Goal: Task Accomplishment & Management: Use online tool/utility

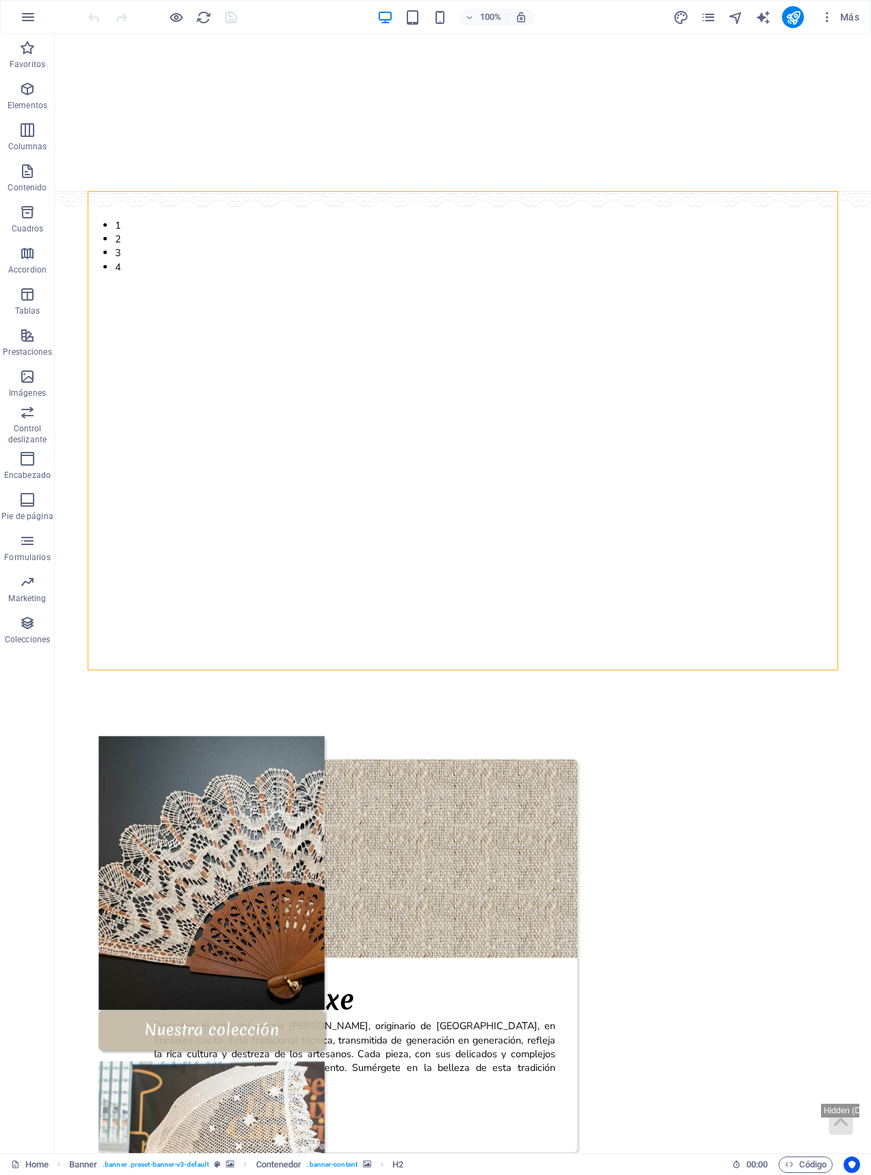
select select "px"
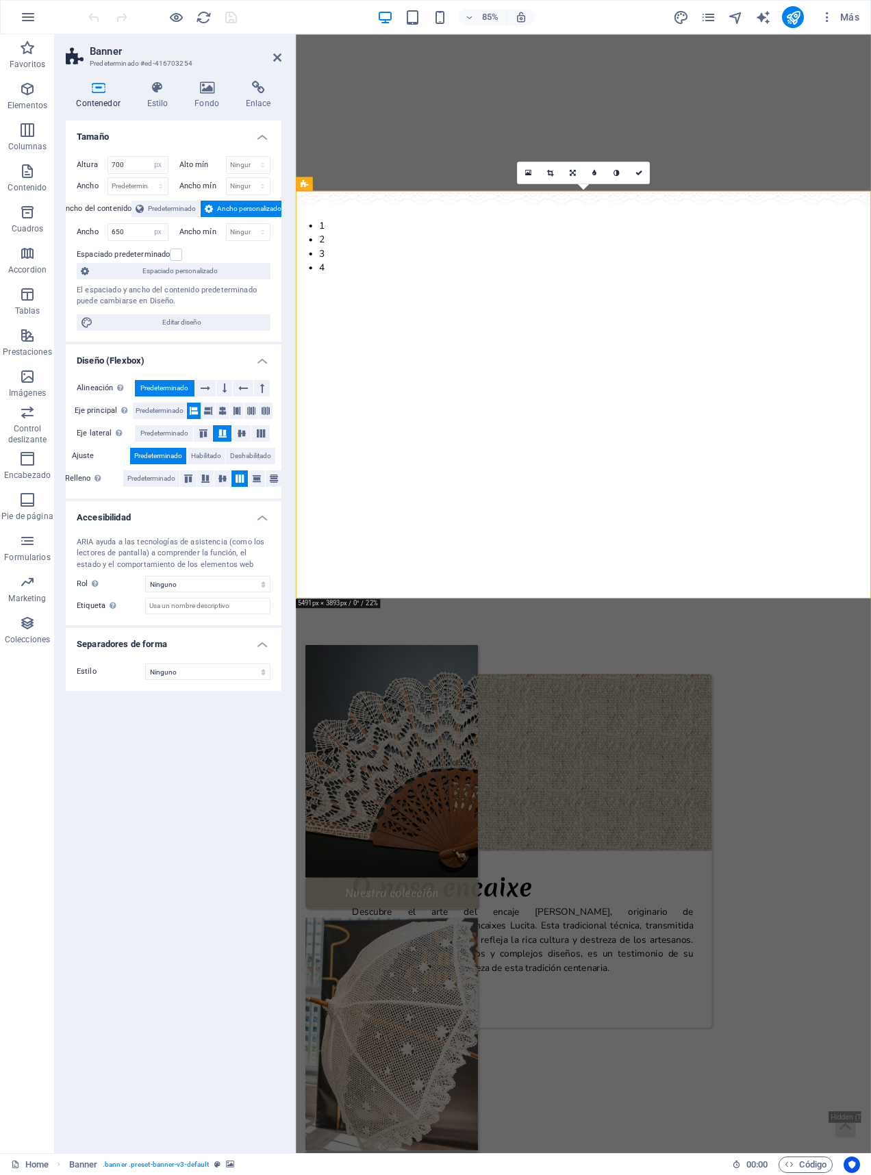
click at [195, 87] on icon at bounding box center [207, 88] width 46 height 14
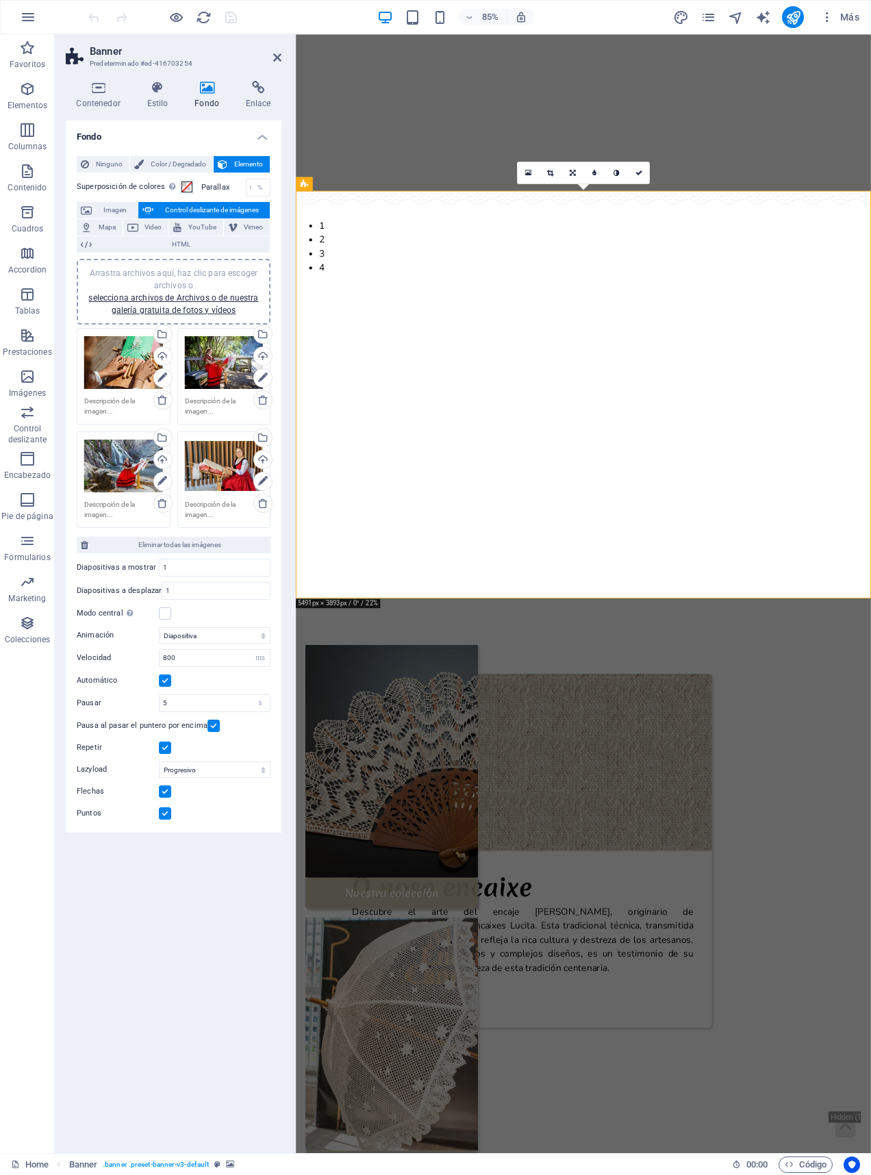
click at [157, 93] on icon at bounding box center [157, 88] width 42 height 14
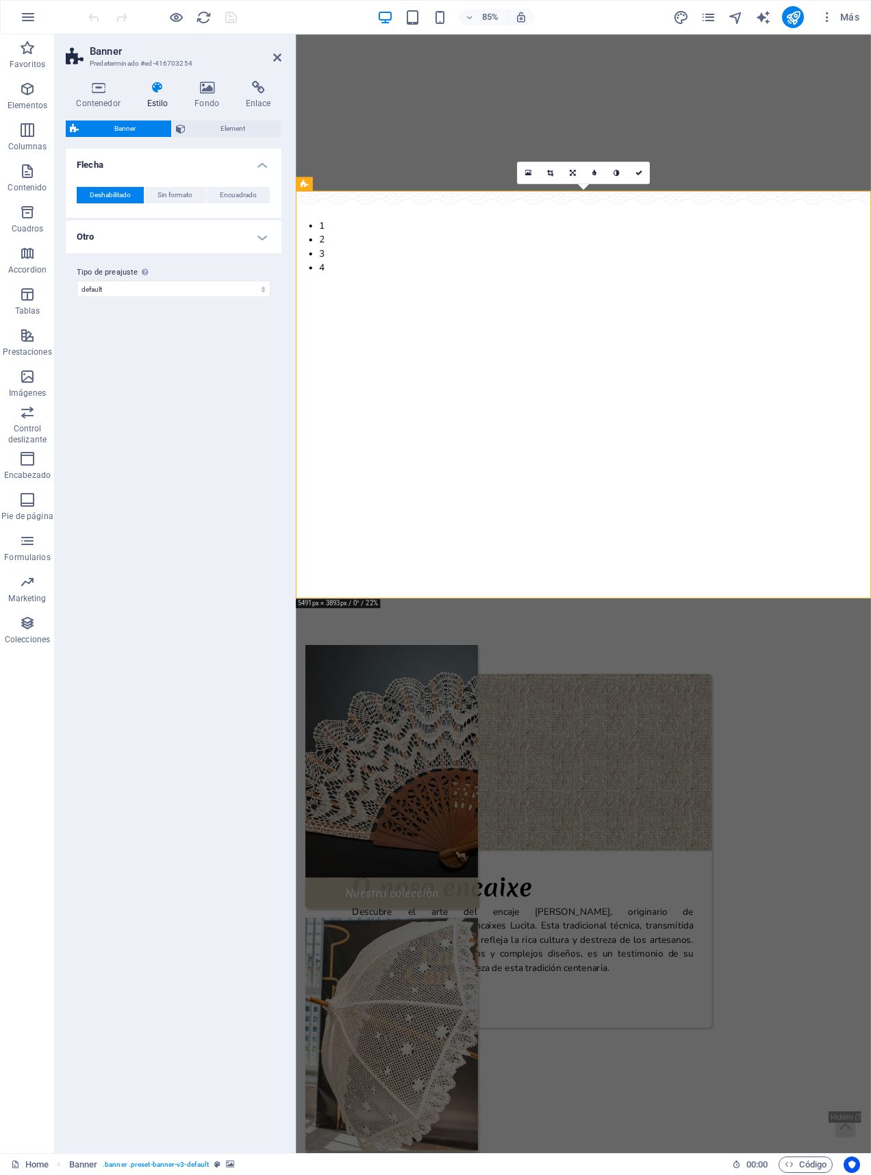
click at [192, 123] on span "Element" at bounding box center [234, 129] width 88 height 16
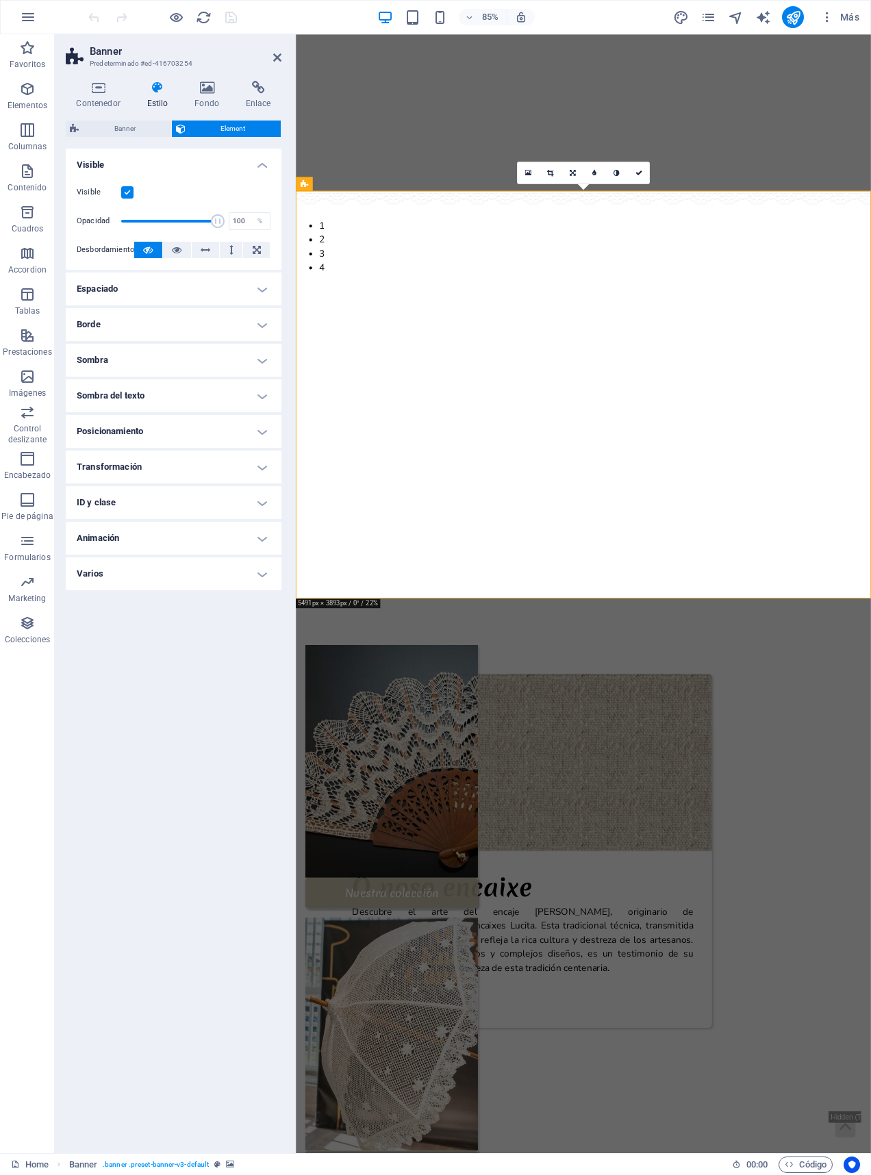
click at [94, 286] on h4 "Espaciado" at bounding box center [174, 288] width 216 height 33
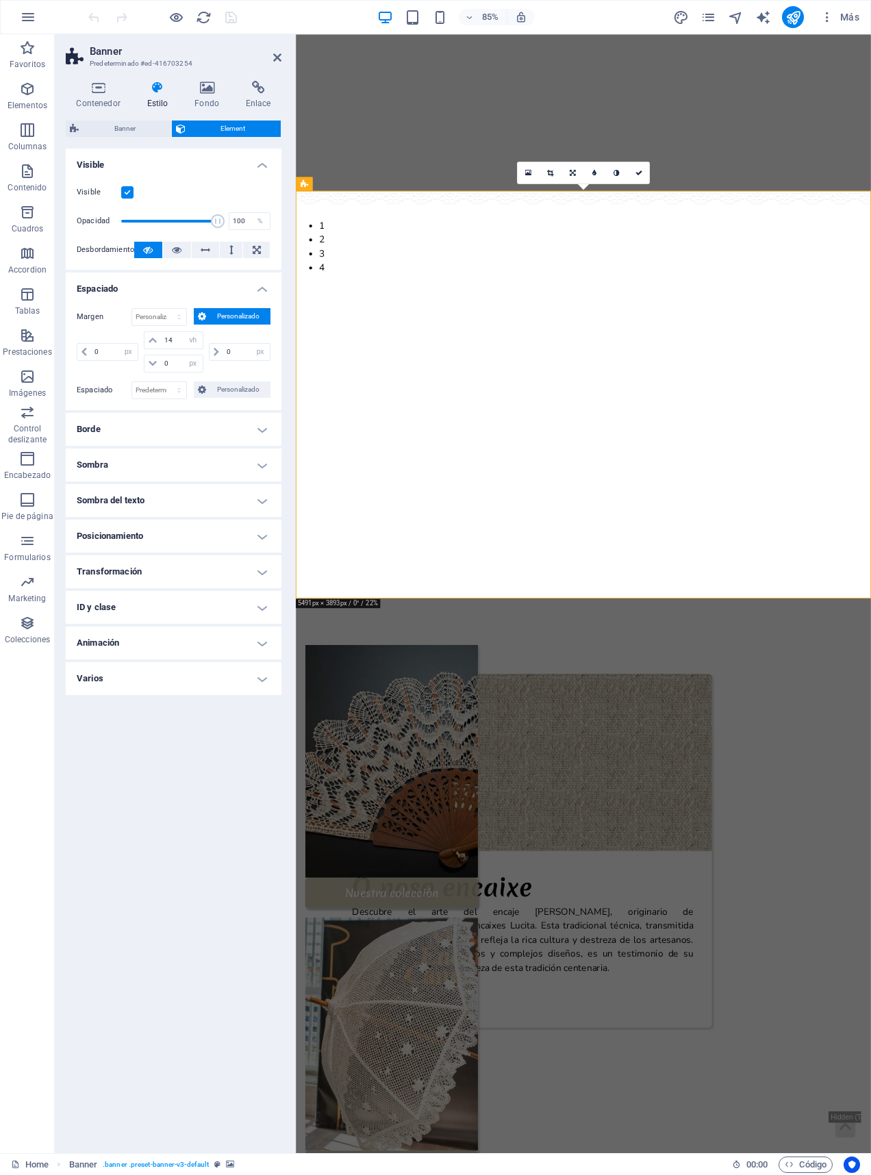
click at [88, 424] on h4 "Borde" at bounding box center [174, 429] width 216 height 33
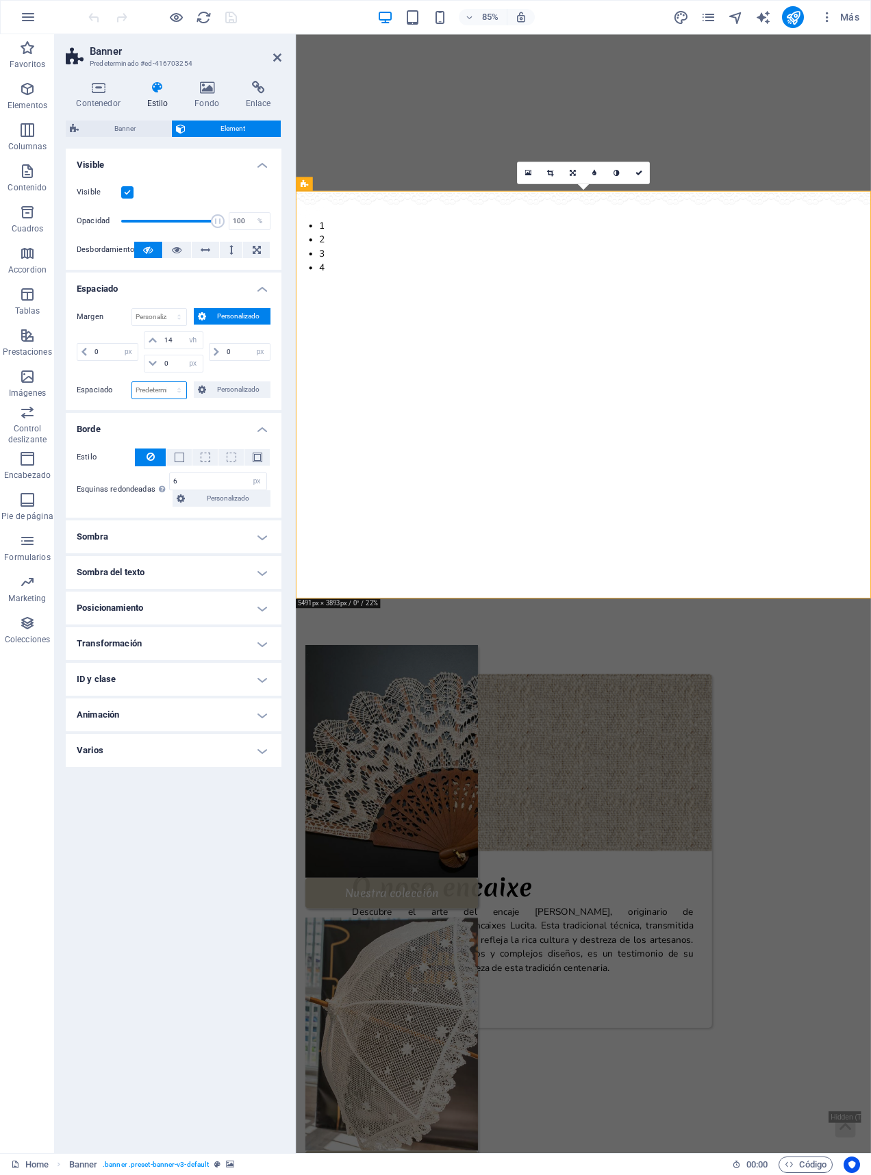
click at [142, 385] on select "Predeterminado px rem % vh vw Personalizado" at bounding box center [159, 390] width 54 height 16
click at [139, 389] on select "Predeterminado px rem % vh vw Personalizado" at bounding box center [159, 390] width 54 height 16
click at [133, 398] on select "Predeterminado px rem % vh vw Personalizado" at bounding box center [159, 390] width 54 height 16
click at [147, 388] on select "Predeterminado px rem % vh vw Personalizado" at bounding box center [159, 390] width 54 height 16
select select "rem"
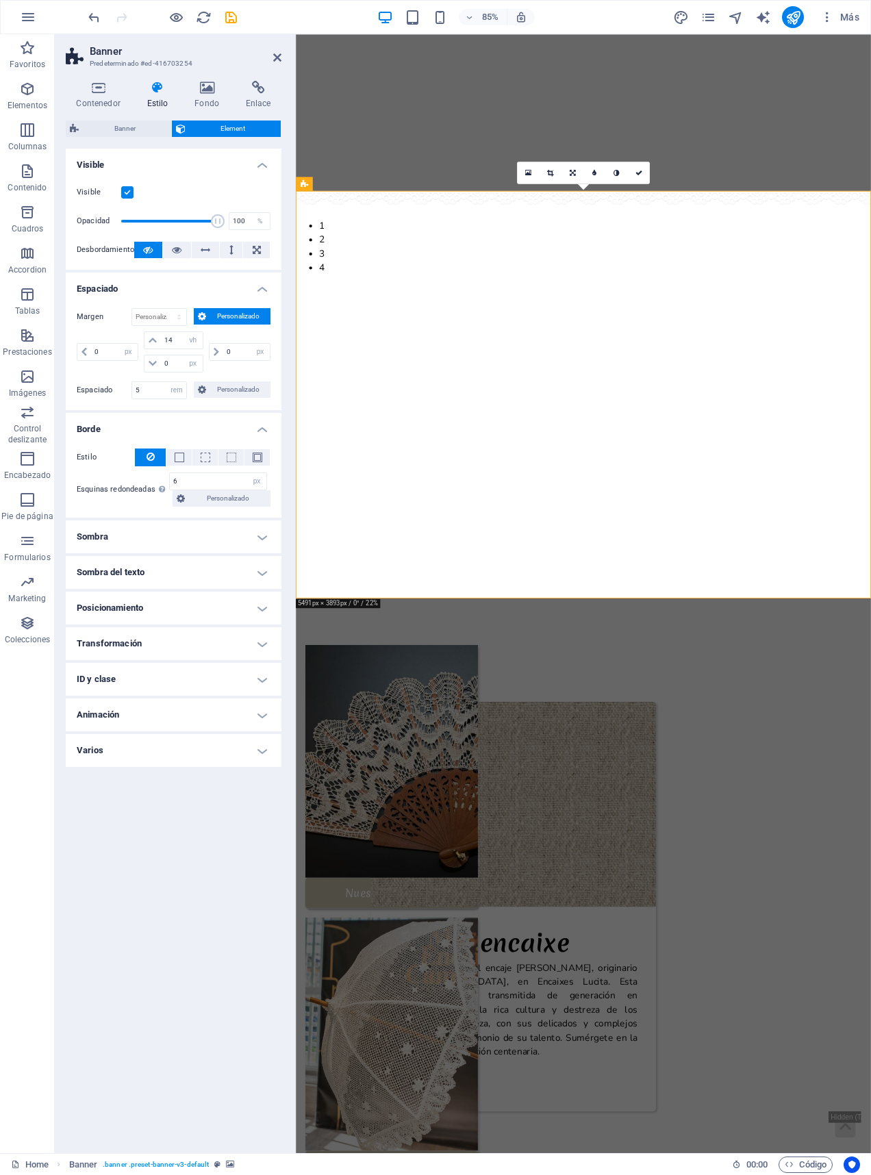
click at [89, 16] on icon "undo" at bounding box center [94, 18] width 16 height 16
type input "0"
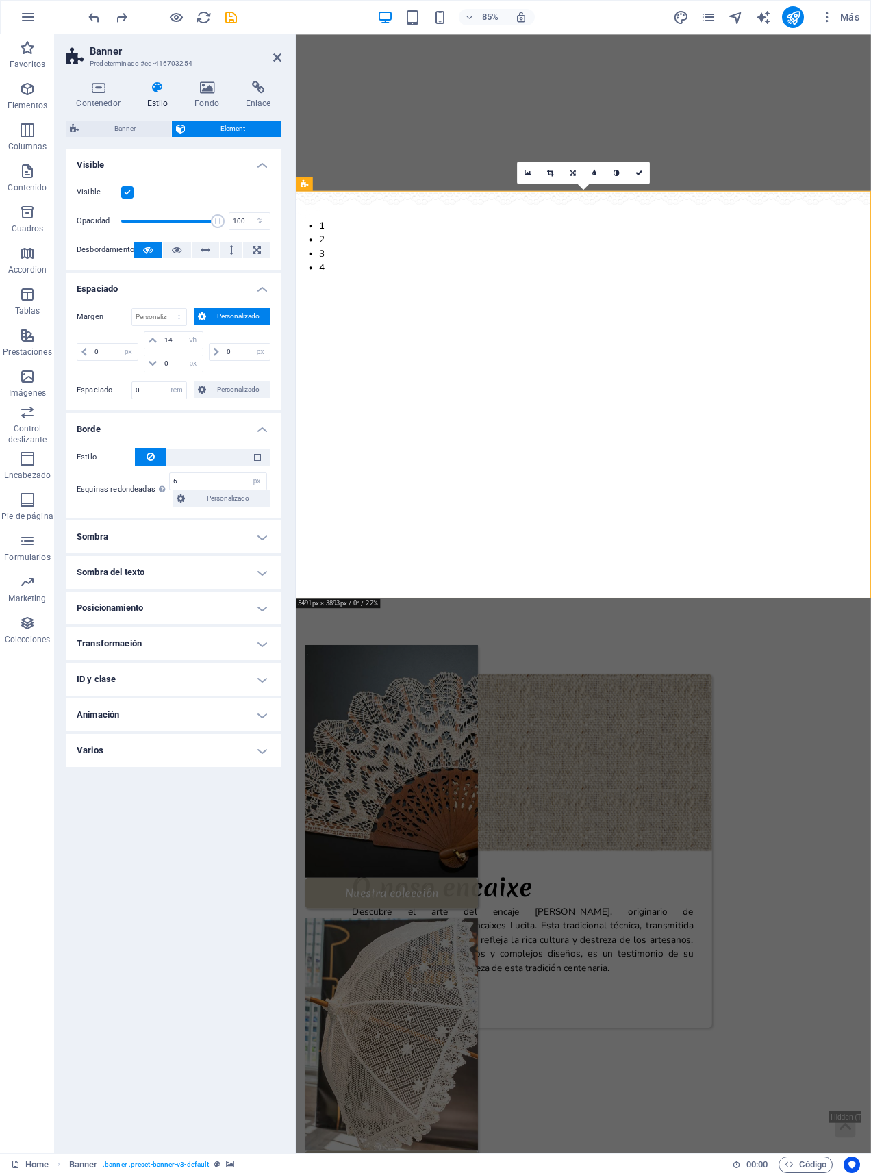
click at [87, 14] on icon "undo" at bounding box center [94, 18] width 16 height 16
select select "DISABLED_OPTION_VALUE"
click at [89, 17] on icon "undo" at bounding box center [94, 18] width 16 height 16
click at [89, 16] on div at bounding box center [162, 17] width 153 height 22
click at [398, 12] on div "85%" at bounding box center [456, 17] width 158 height 22
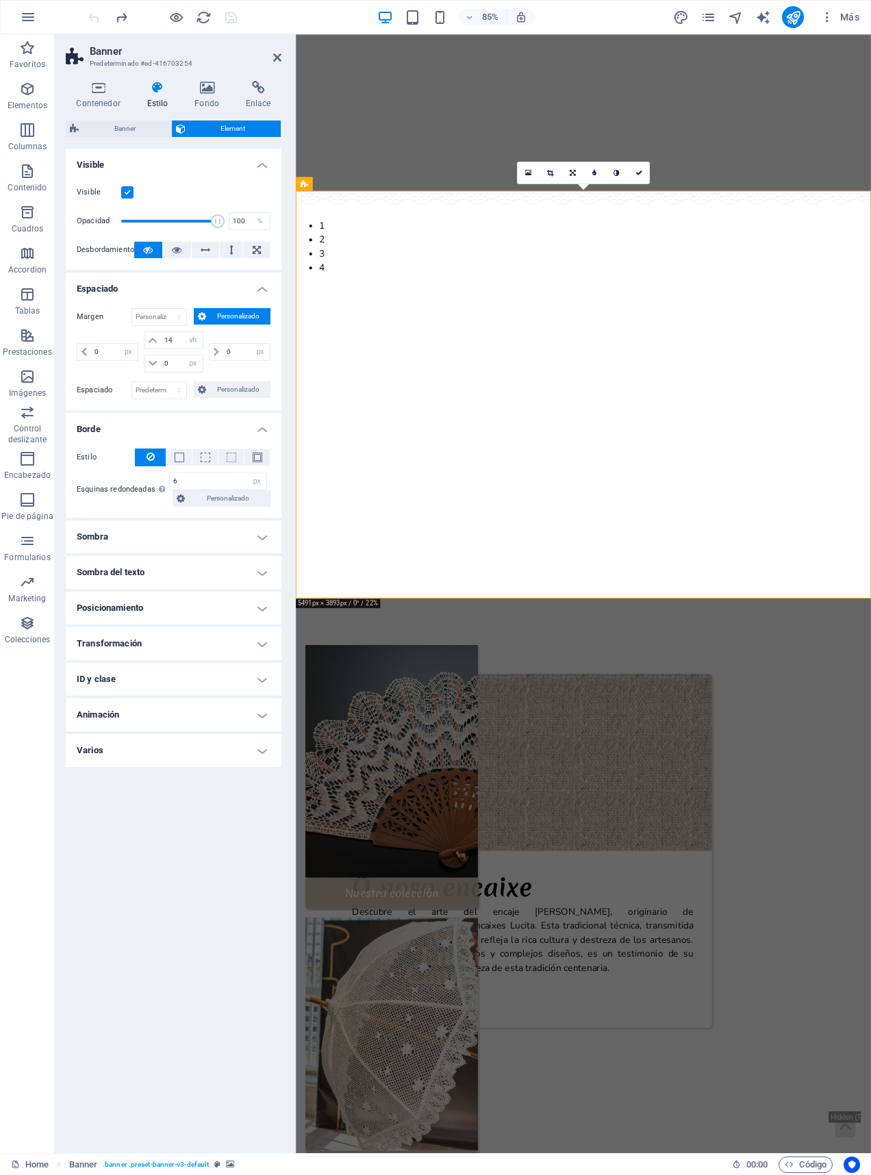
click at [409, 5] on div "85% Más" at bounding box center [436, 17] width 870 height 33
click at [409, 32] on div "85% Más" at bounding box center [436, 17] width 870 height 33
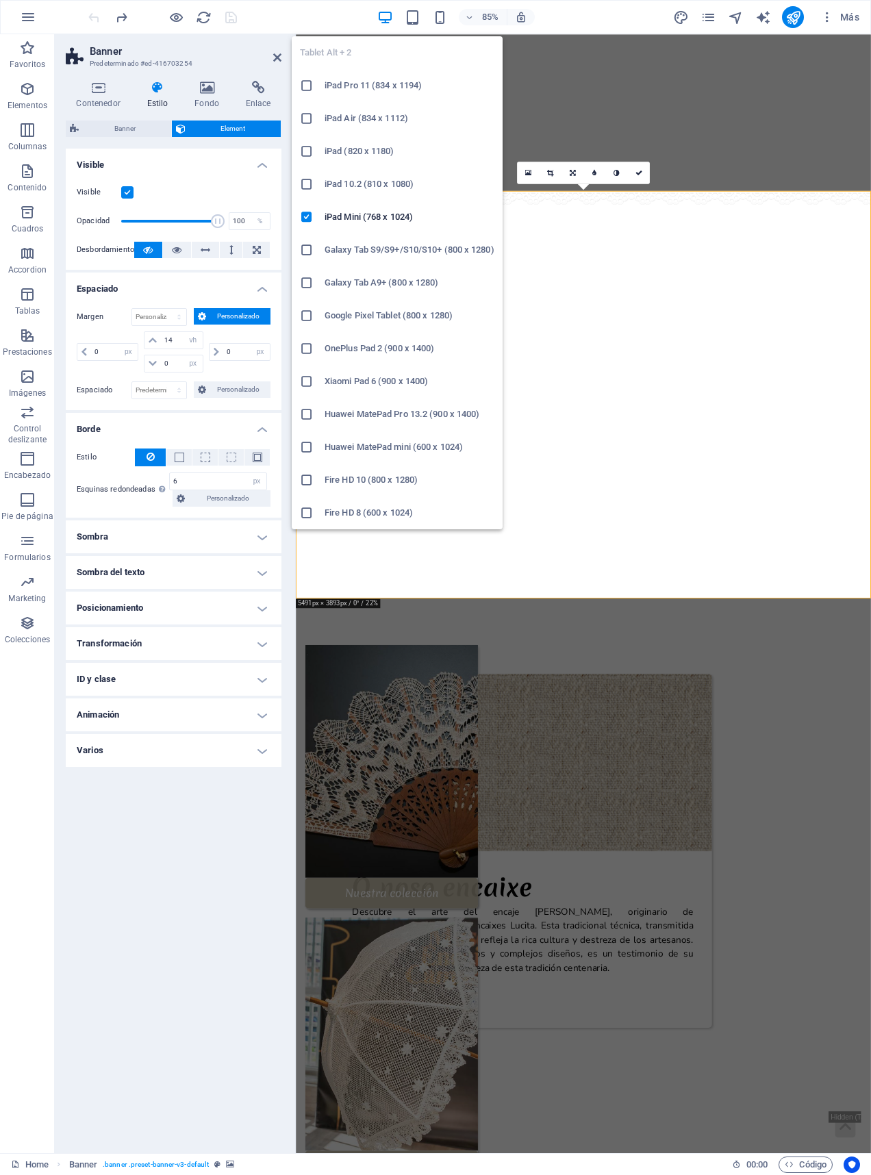
click at [407, 10] on icon "button" at bounding box center [413, 18] width 16 height 16
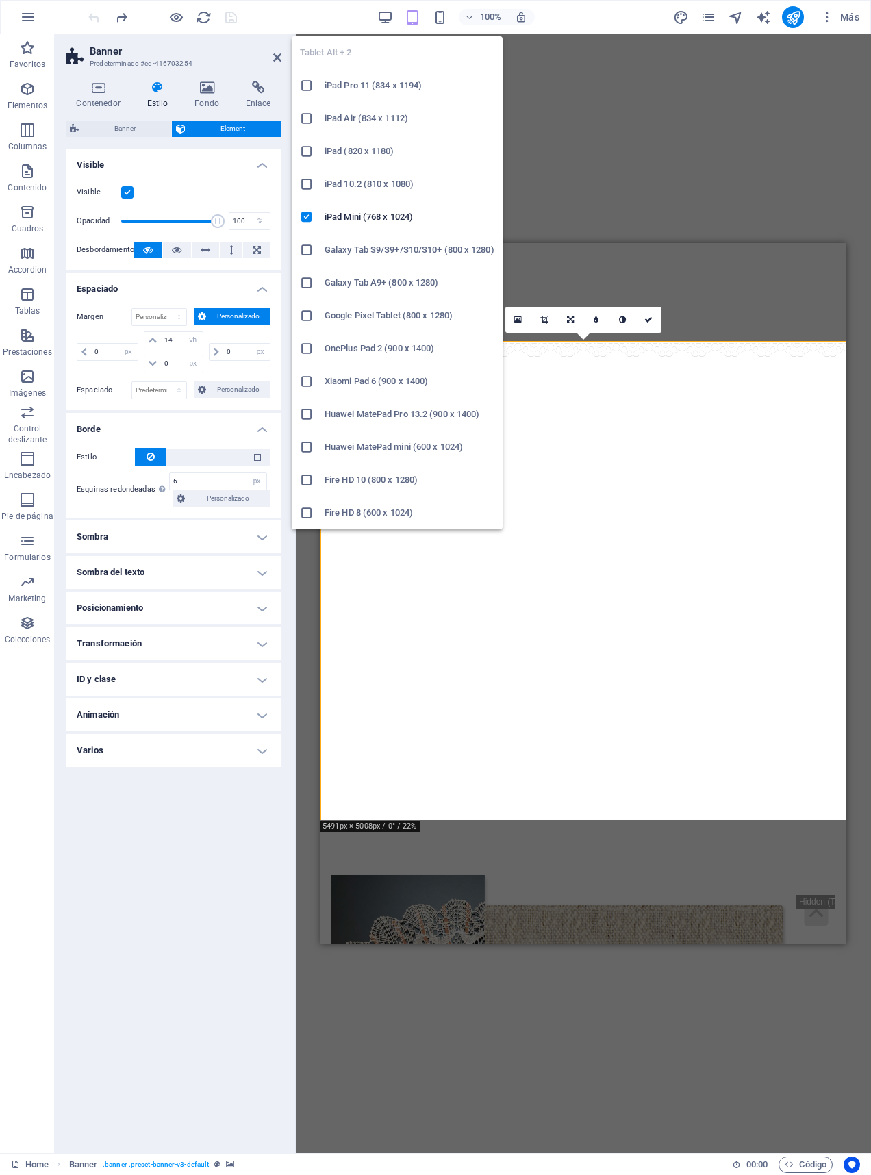
click at [407, 10] on icon "button" at bounding box center [413, 18] width 16 height 16
click at [624, 195] on div "Arrastra aquí para reemplazar el contenido existente. Si quieres crear un eleme…" at bounding box center [583, 593] width 575 height 1119
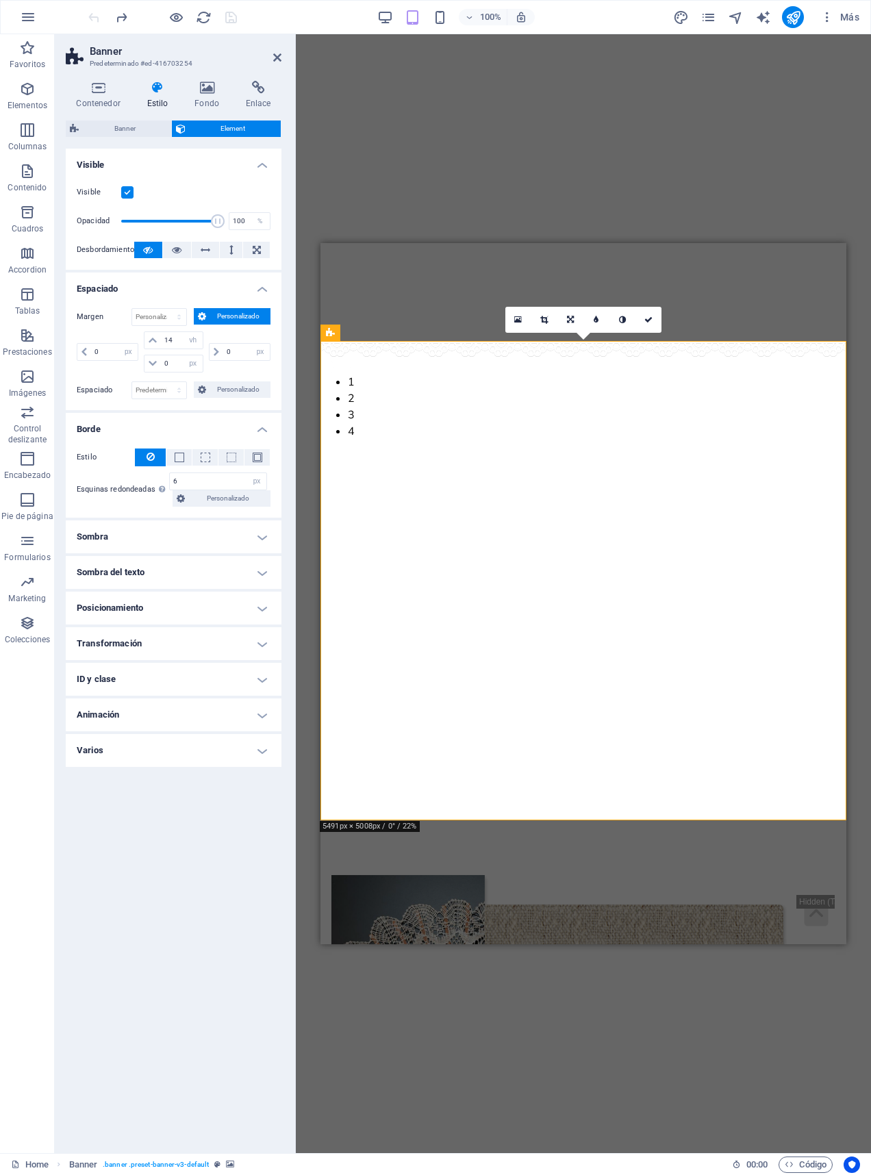
click at [435, 75] on div "Arrastra aquí para reemplazar el contenido existente. Si quieres crear un eleme…" at bounding box center [583, 593] width 575 height 1119
click at [97, 77] on div "Contenedor Estilo Fondo Enlace Tamaño Altura 700 Predeterminado px rem % vh vw …" at bounding box center [174, 611] width 238 height 1083
click at [90, 94] on icon at bounding box center [98, 88] width 65 height 14
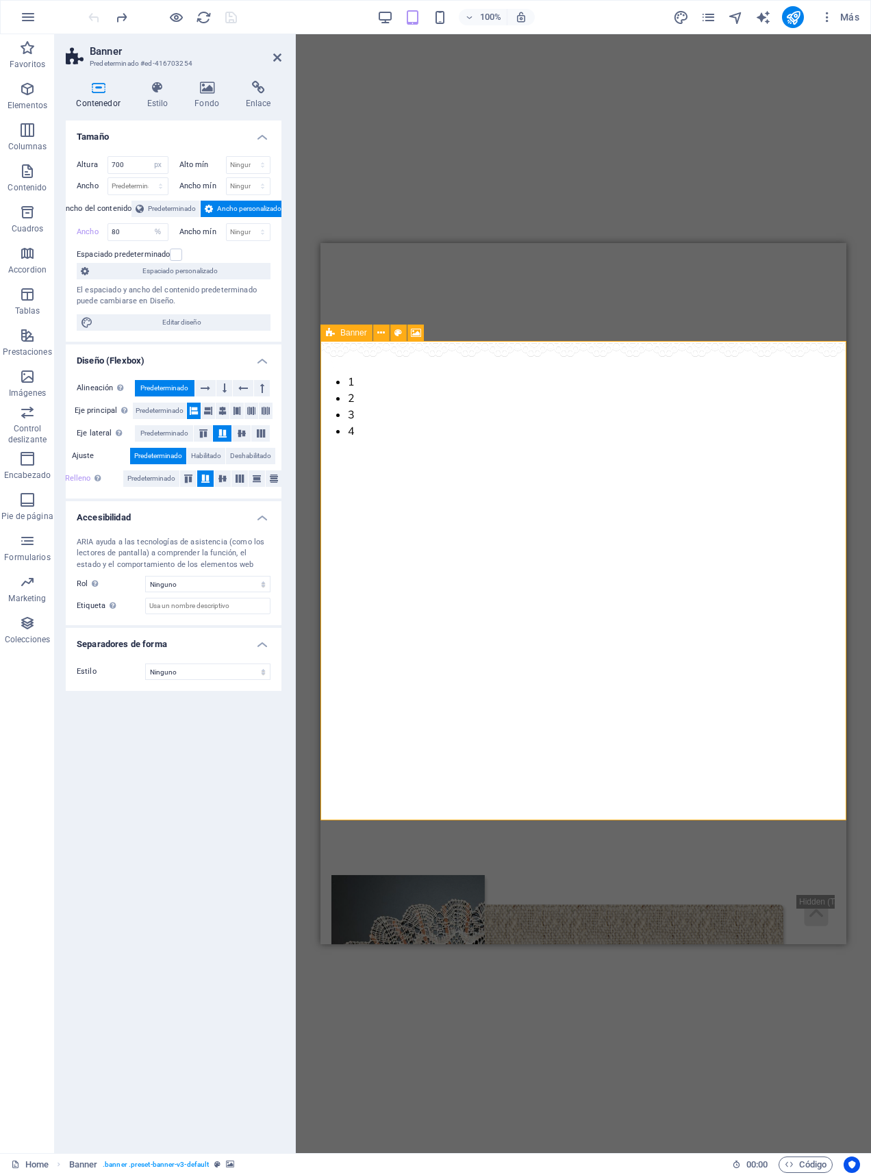
click at [340, 331] on div "Banner" at bounding box center [346, 333] width 52 height 16
click at [190, 83] on icon at bounding box center [207, 88] width 46 height 14
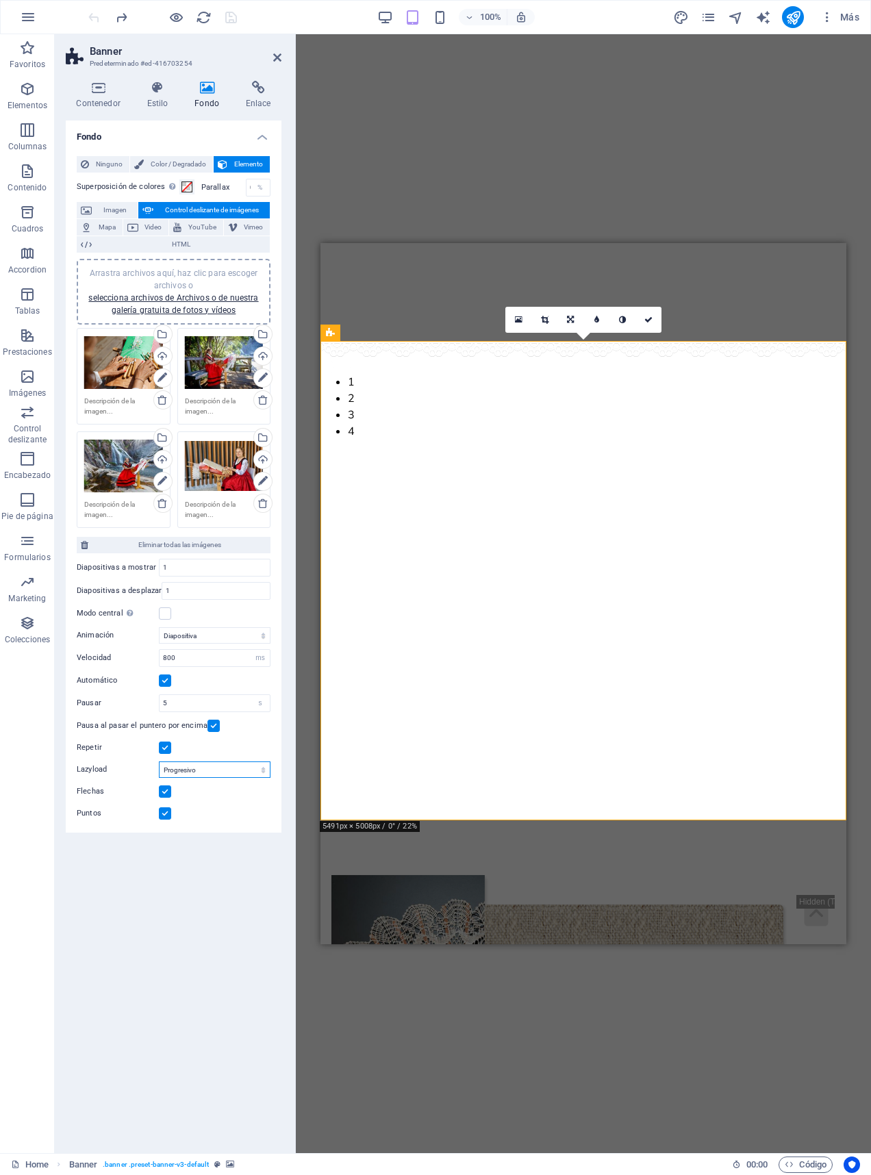
click at [229, 778] on select "Deshabilitado Bajo demanda Progresivo" at bounding box center [215, 769] width 112 height 16
click at [142, 605] on div "Permite la visualización centralizada con diapositiva anterior/siguiente. Usar …" at bounding box center [171, 574] width 110 height 62
click at [0, 0] on input "Modo central Permite la visualización centralizada con diapositiva anterior/sig…" at bounding box center [0, 0] width 0 height 0
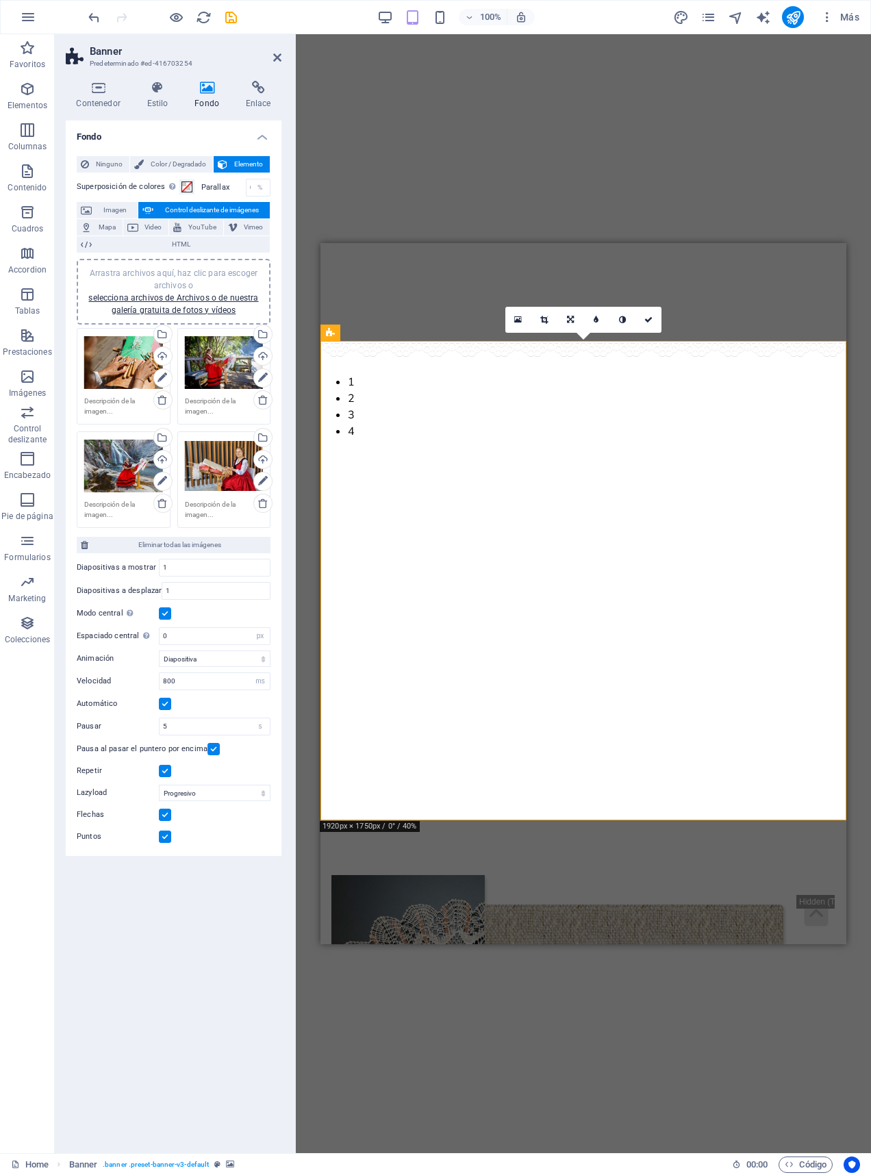
click at [170, 620] on label at bounding box center [165, 613] width 12 height 12
click at [0, 0] on input "Modo central Permite la visualización centralizada con diapositiva anterior/sig…" at bounding box center [0, 0] width 0 height 0
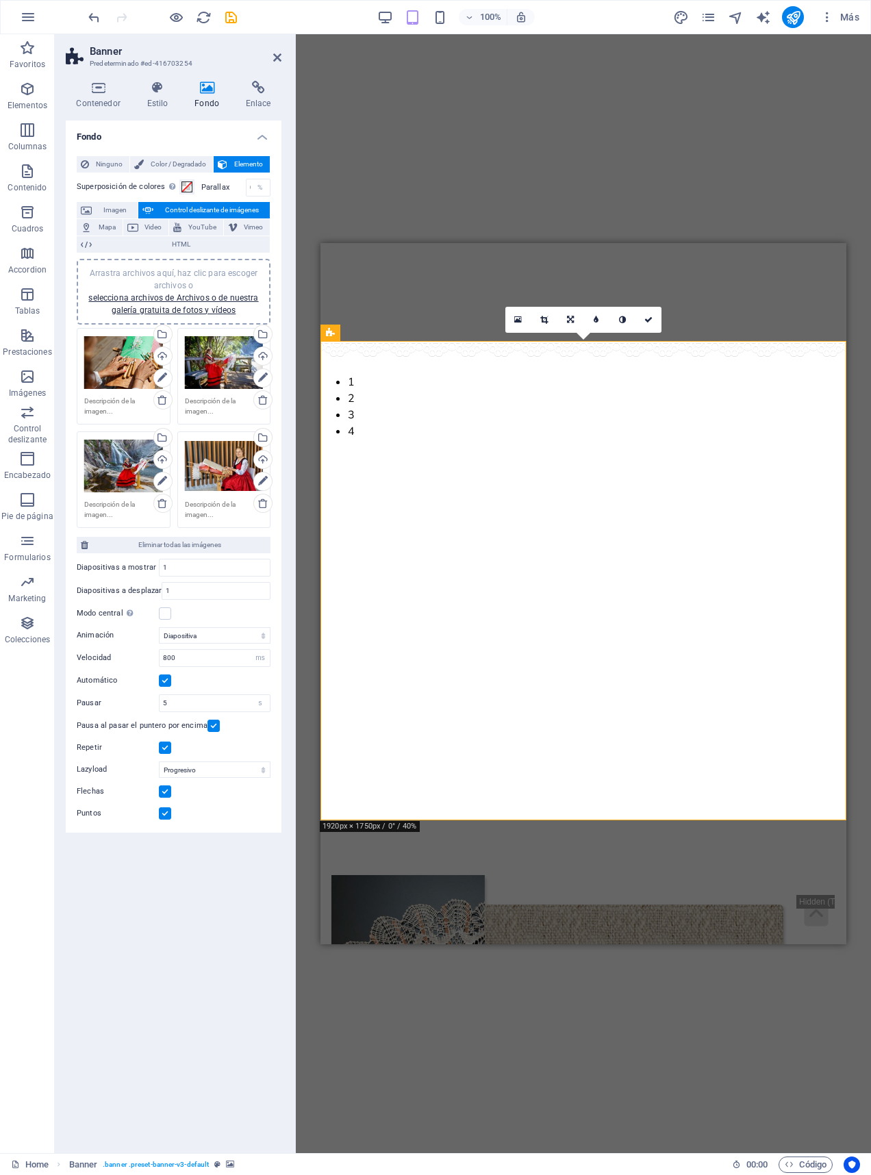
click at [166, 620] on label at bounding box center [165, 613] width 12 height 12
click at [0, 0] on input "Modo central Permite la visualización centralizada con diapositiva anterior/sig…" at bounding box center [0, 0] width 0 height 0
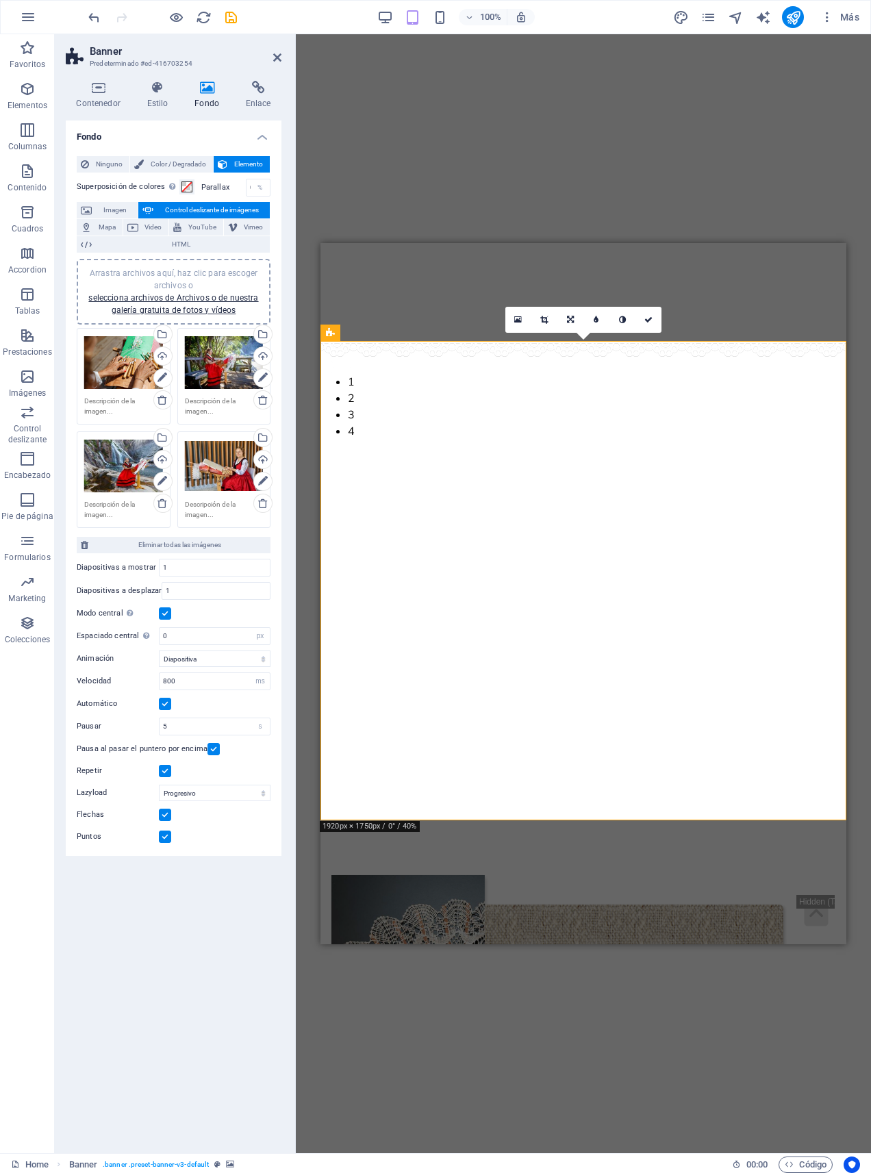
click at [166, 620] on label at bounding box center [165, 613] width 12 height 12
click at [0, 0] on input "Modo central Permite la visualización centralizada con diapositiva anterior/sig…" at bounding box center [0, 0] width 0 height 0
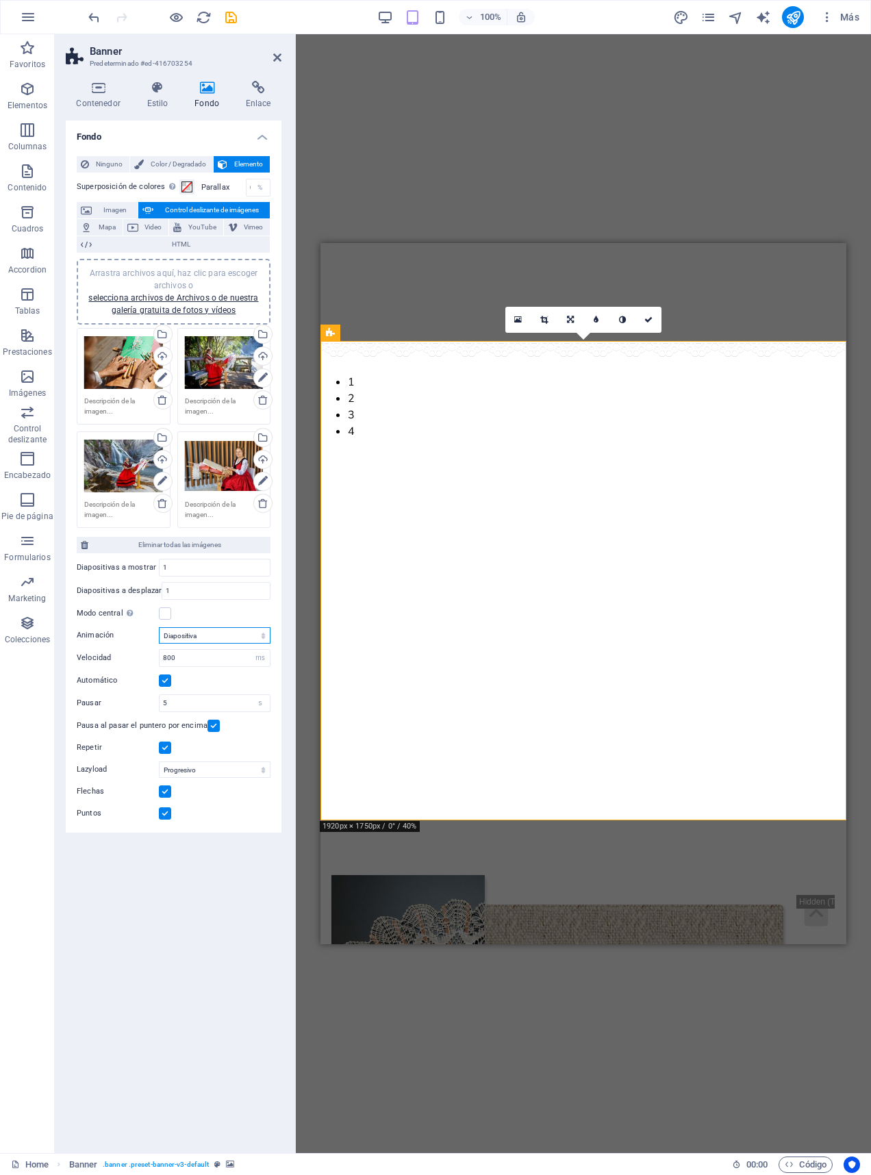
click at [244, 644] on select "Diapositiva Difuminar" at bounding box center [215, 635] width 112 height 16
click at [168, 798] on label at bounding box center [165, 791] width 12 height 12
click at [0, 0] on input "Flechas" at bounding box center [0, 0] width 0 height 0
click at [163, 820] on label at bounding box center [165, 813] width 12 height 12
click at [0, 0] on input "Puntos" at bounding box center [0, 0] width 0 height 0
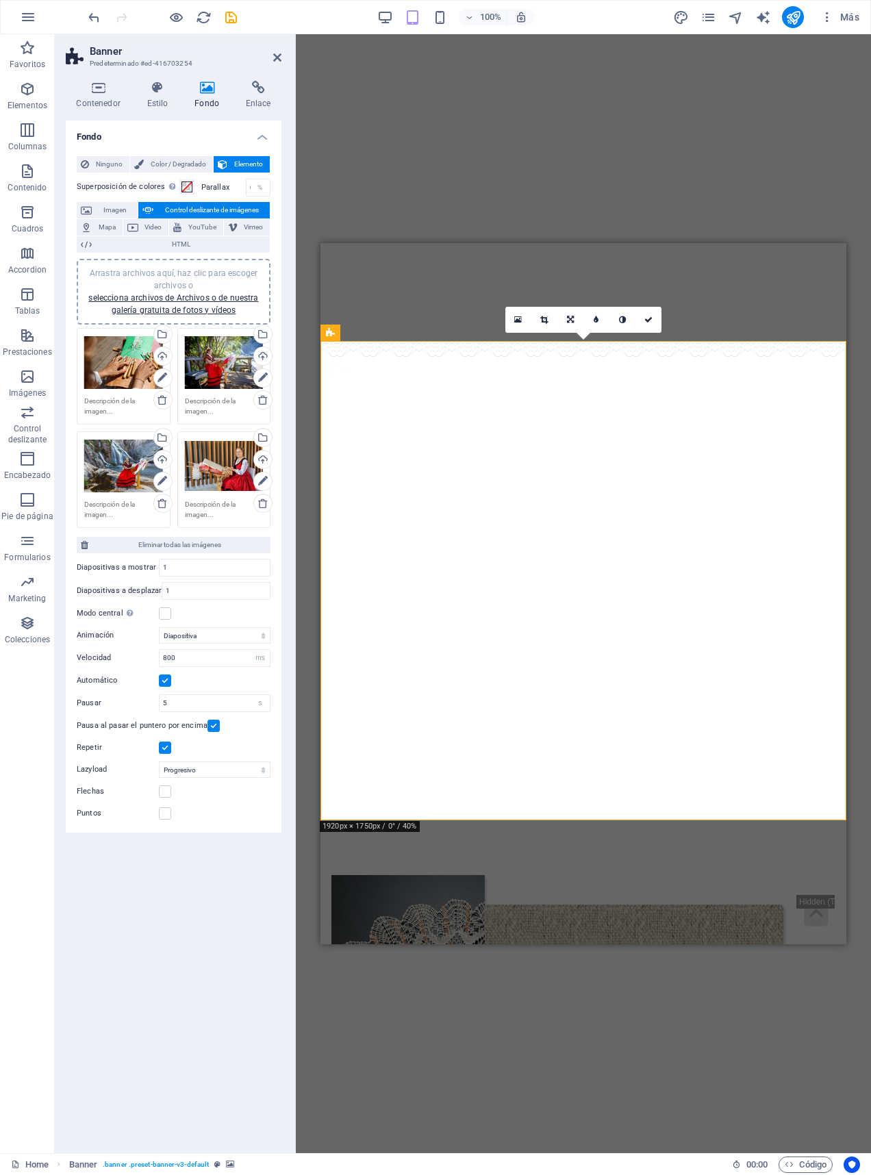
click at [160, 820] on label at bounding box center [165, 813] width 12 height 12
click at [0, 0] on input "Puntos" at bounding box center [0, 0] width 0 height 0
click at [162, 798] on label at bounding box center [165, 791] width 12 height 12
click at [0, 0] on input "Flechas" at bounding box center [0, 0] width 0 height 0
click at [170, 880] on div "Fondo Ninguno Color / Degradado Elemento Estirar fondo a ancho completo Superpo…" at bounding box center [174, 632] width 216 height 1022
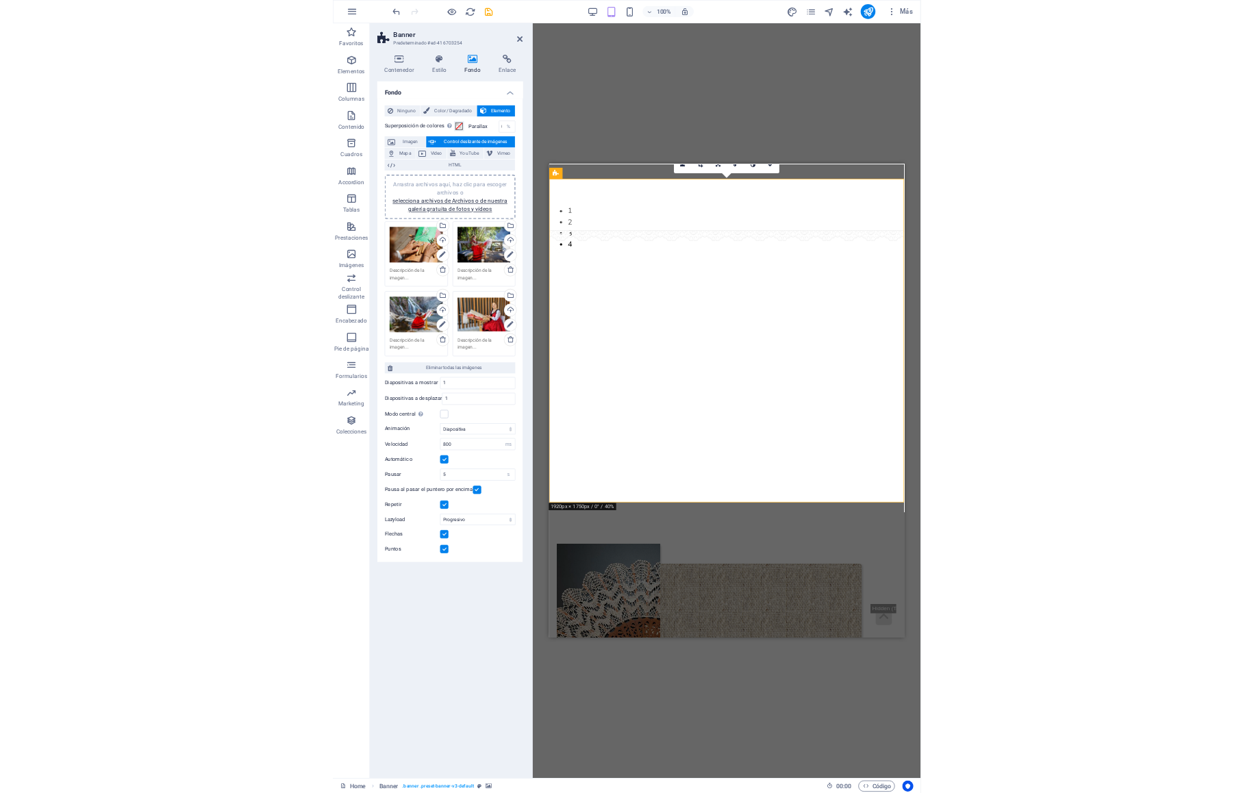
scroll to position [101, 0]
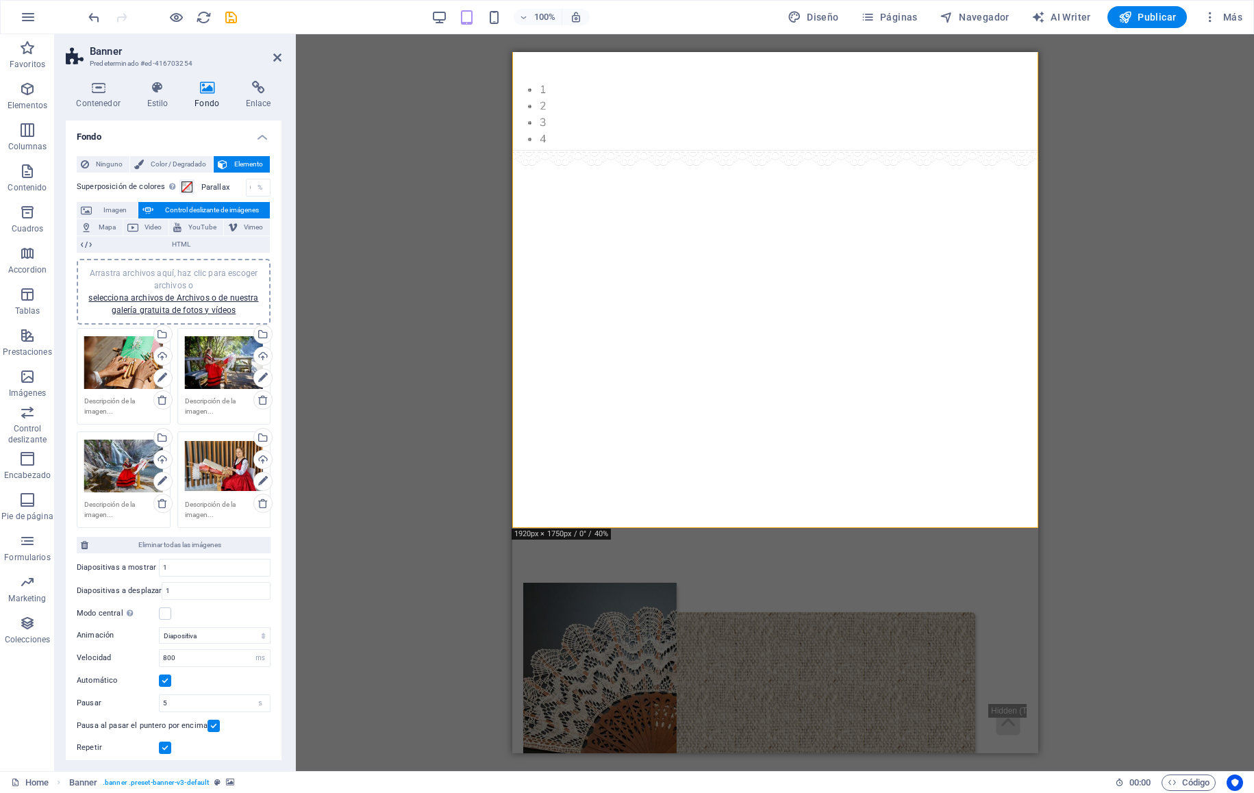
click at [432, 32] on div "100% Diseño Páginas Navegador AI Writer Publicar Más" at bounding box center [627, 17] width 1252 height 33
click at [430, 23] on div "100% Diseño Páginas Navegador AI Writer Publicar Más" at bounding box center [667, 17] width 1162 height 22
click at [427, 17] on div "100% Diseño Páginas Navegador AI Writer Publicar Más" at bounding box center [667, 17] width 1162 height 22
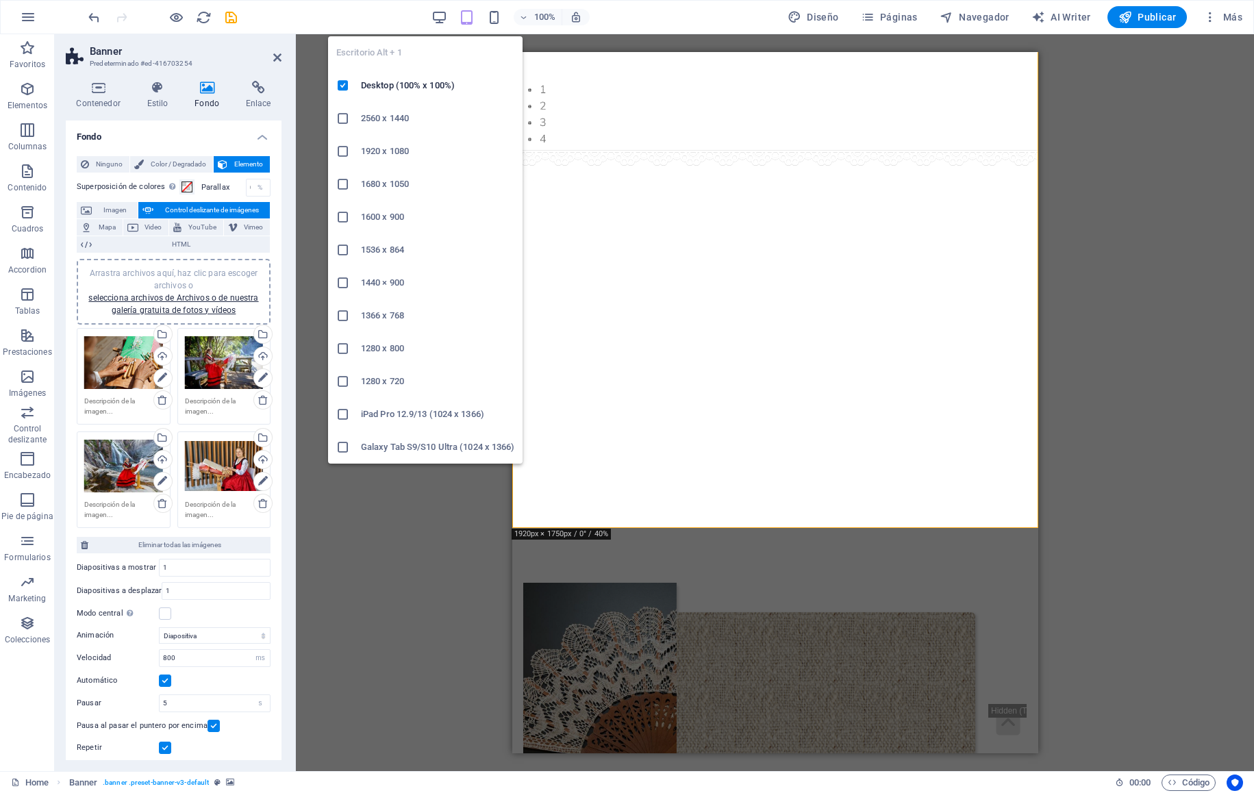
click at [448, 88] on h6 "Desktop (100% x 100%)" at bounding box center [437, 85] width 153 height 16
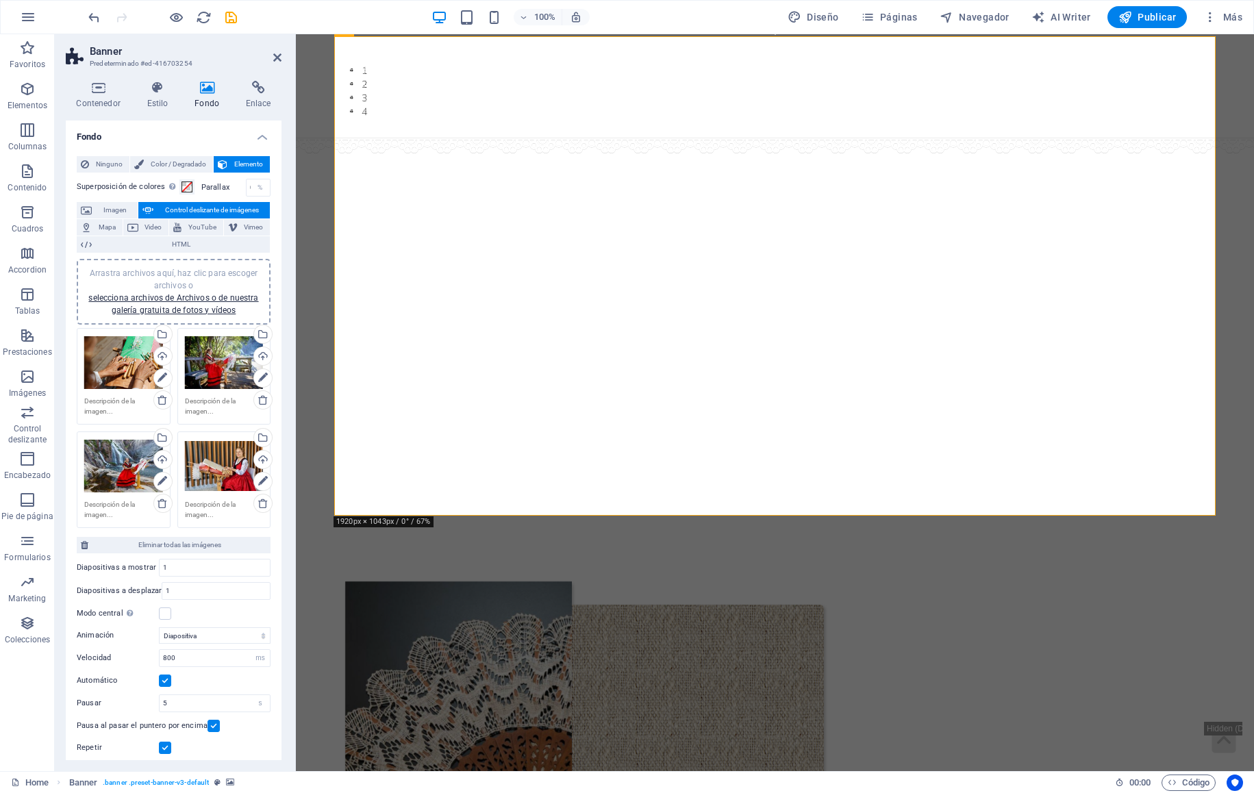
click at [652, 22] on span "Navegador" at bounding box center [974, 17] width 70 height 14
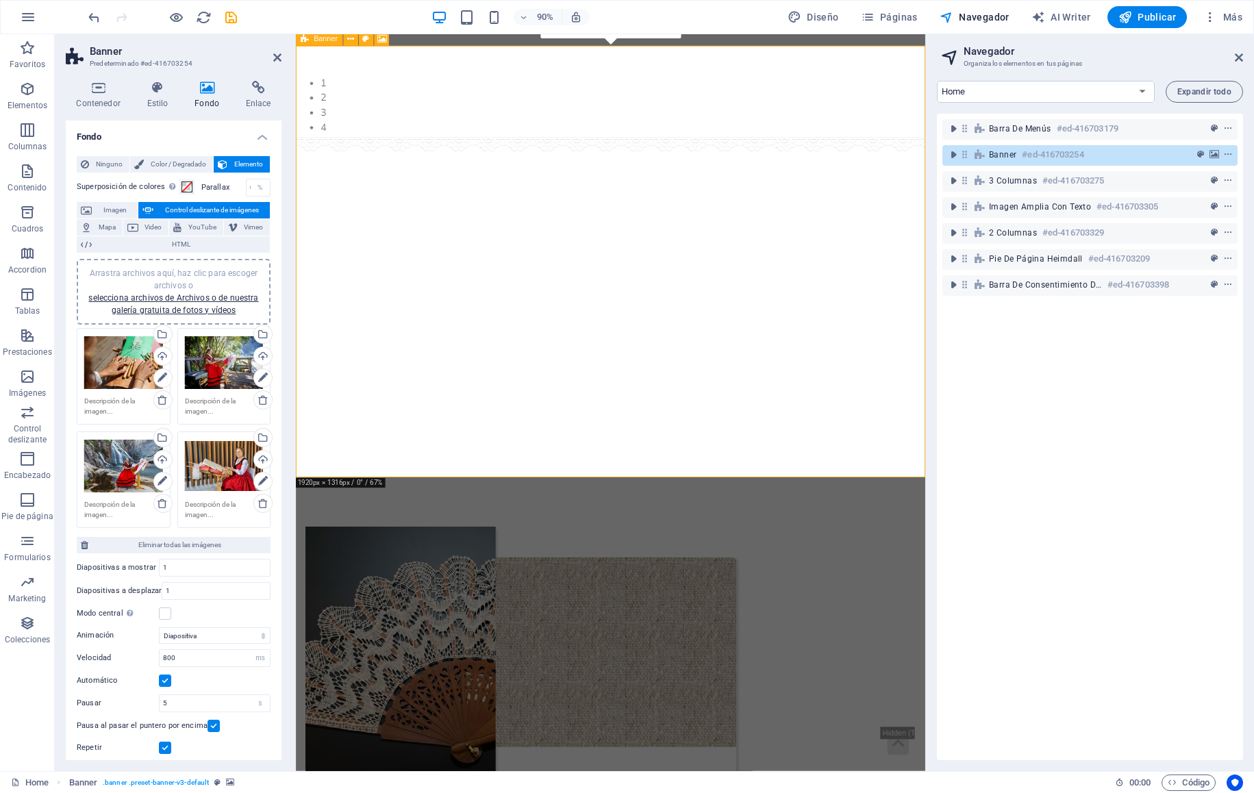
click at [652, 150] on icon "toggle-expand" at bounding box center [953, 155] width 14 height 14
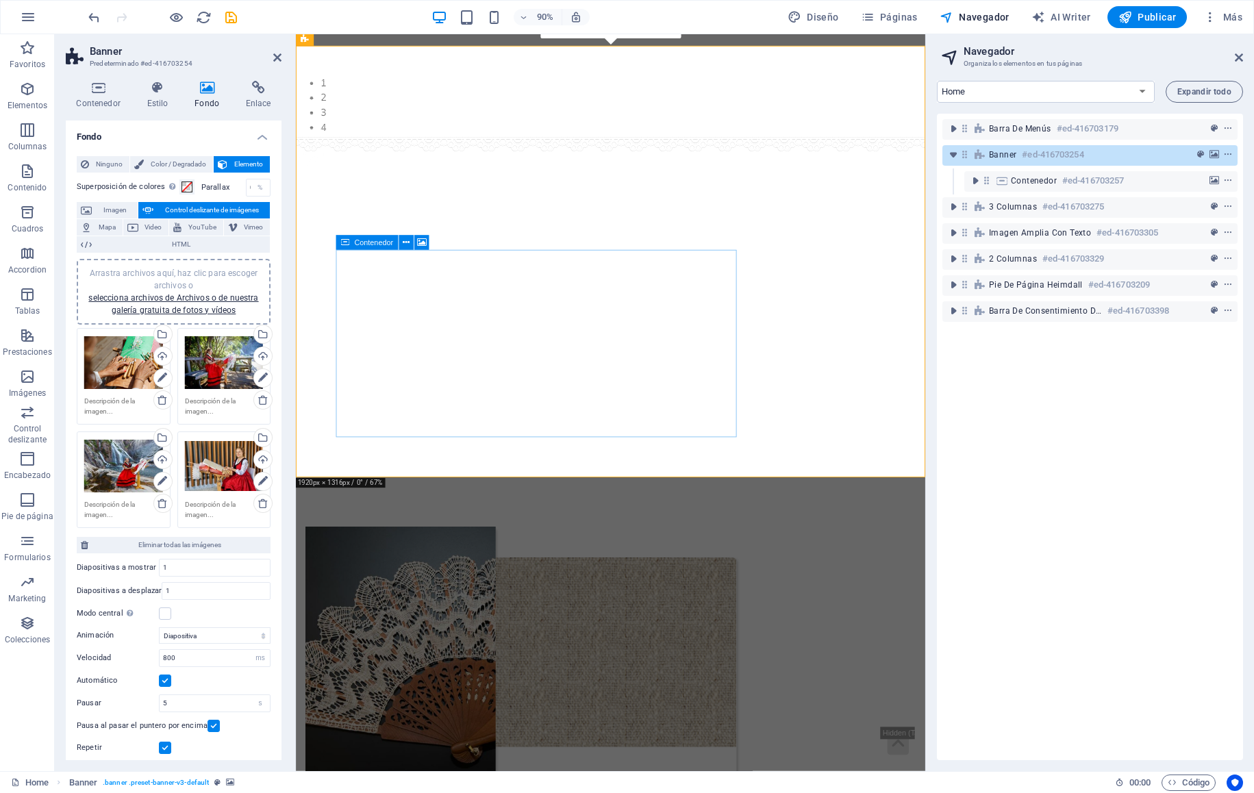
click at [652, 178] on div "Contenedor #ed-416703257" at bounding box center [1090, 181] width 158 height 16
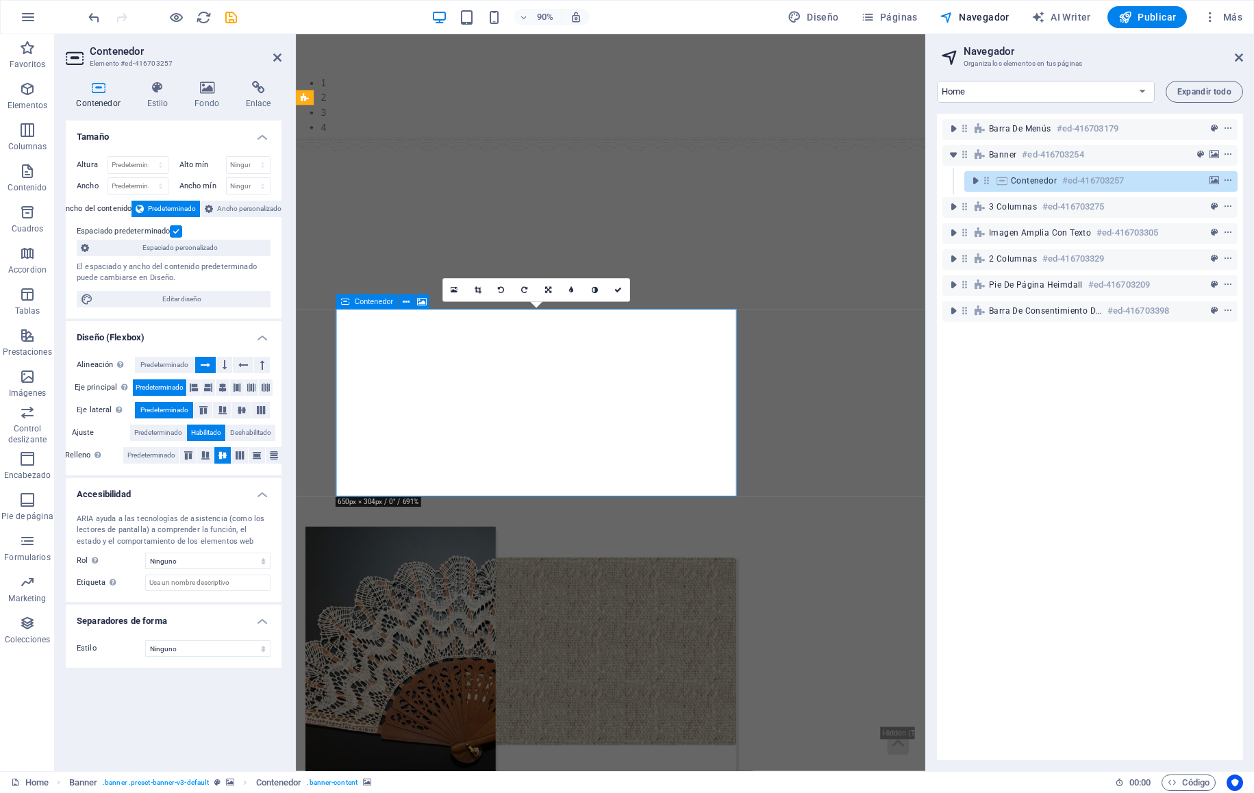
scroll to position [36, 0]
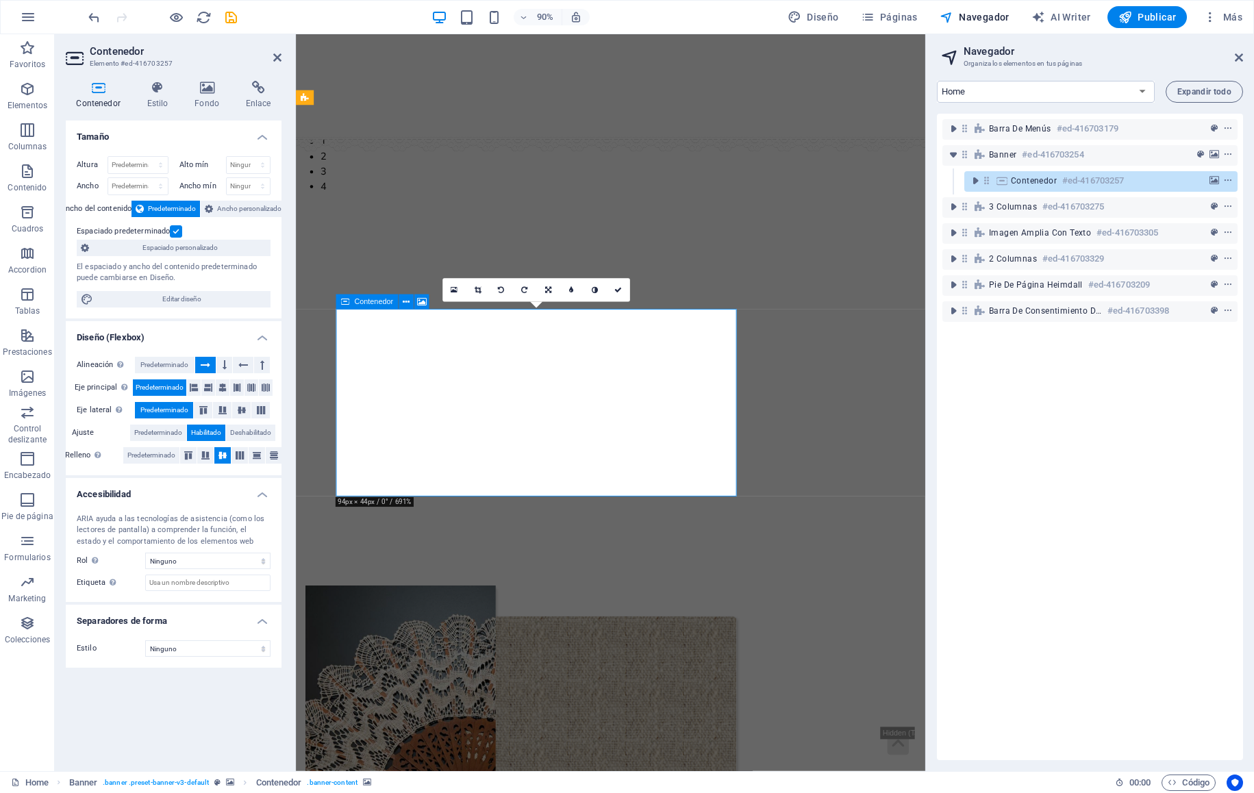
click at [652, 150] on div "Banner #ed-416703254" at bounding box center [1079, 155] width 180 height 16
select select "ms"
select select "s"
select select "progressive"
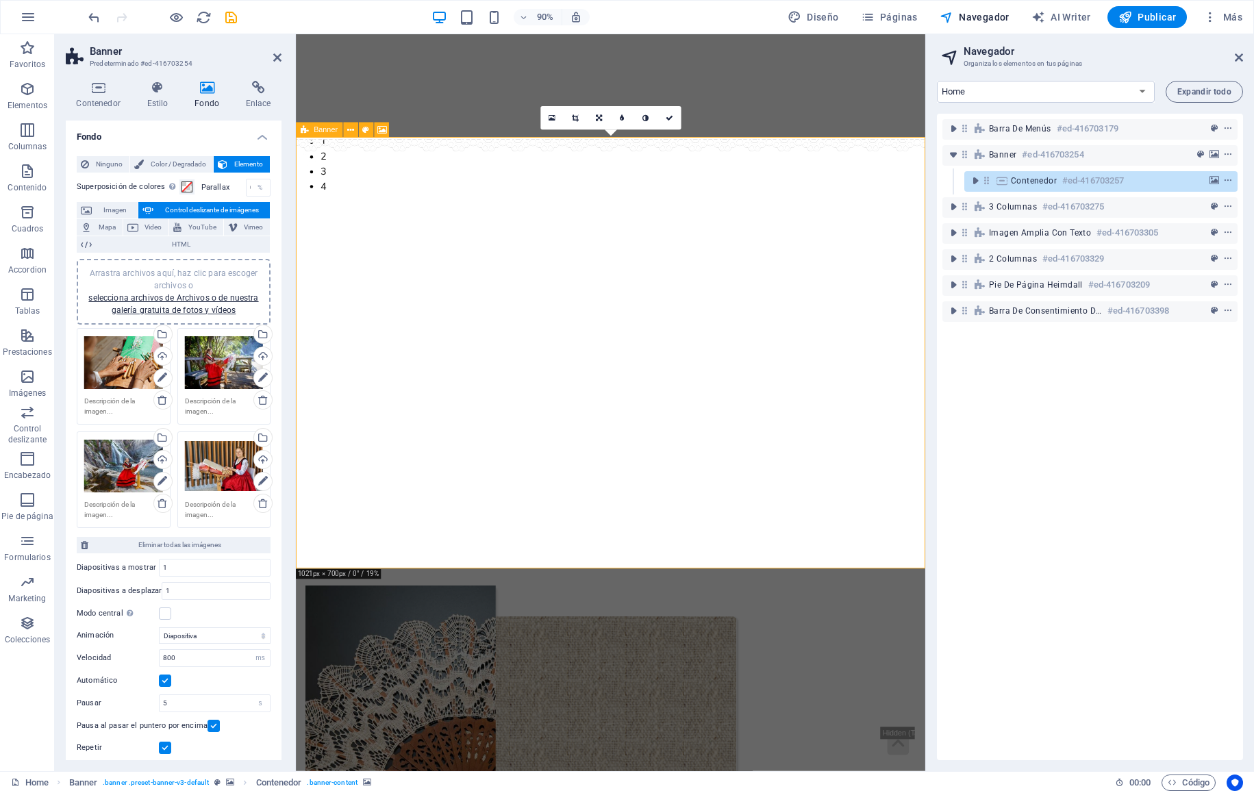
scroll to position [0, 0]
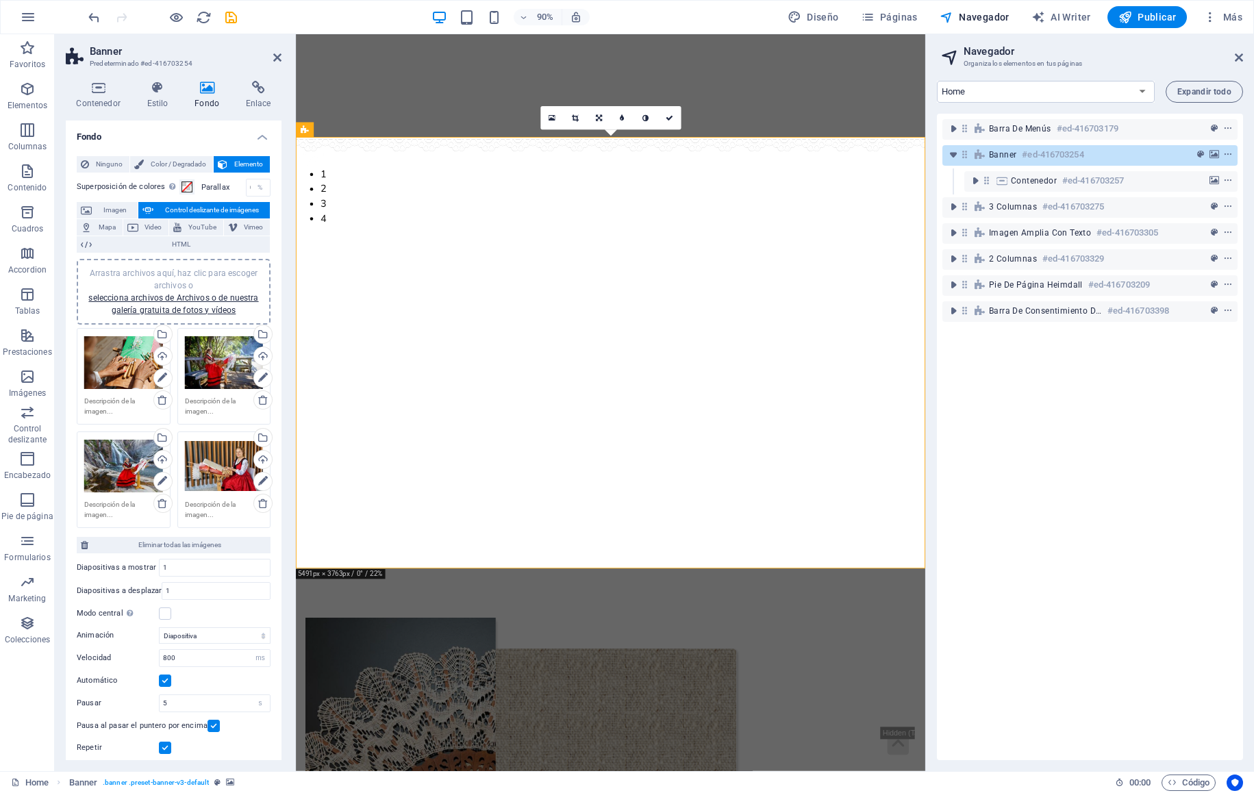
click at [161, 99] on h4 "Estilo" at bounding box center [160, 95] width 48 height 29
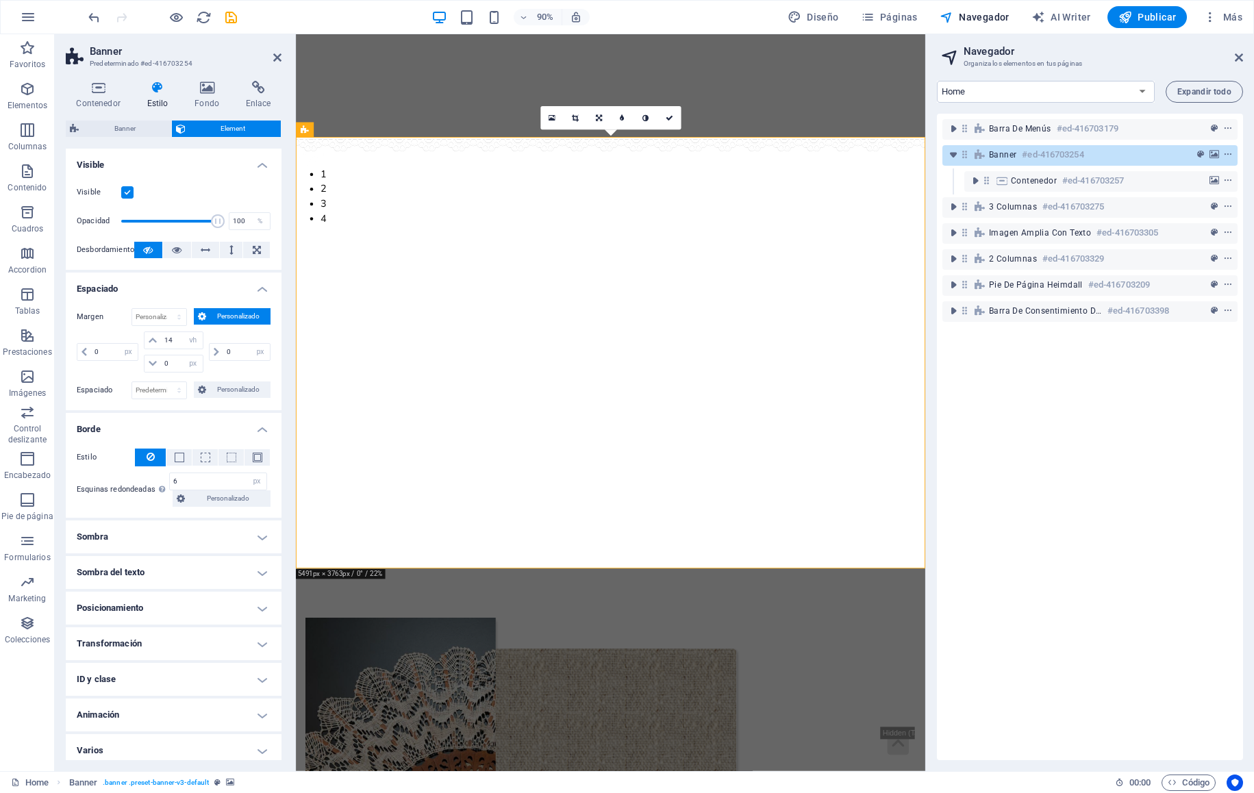
click at [181, 250] on icon at bounding box center [177, 250] width 10 height 16
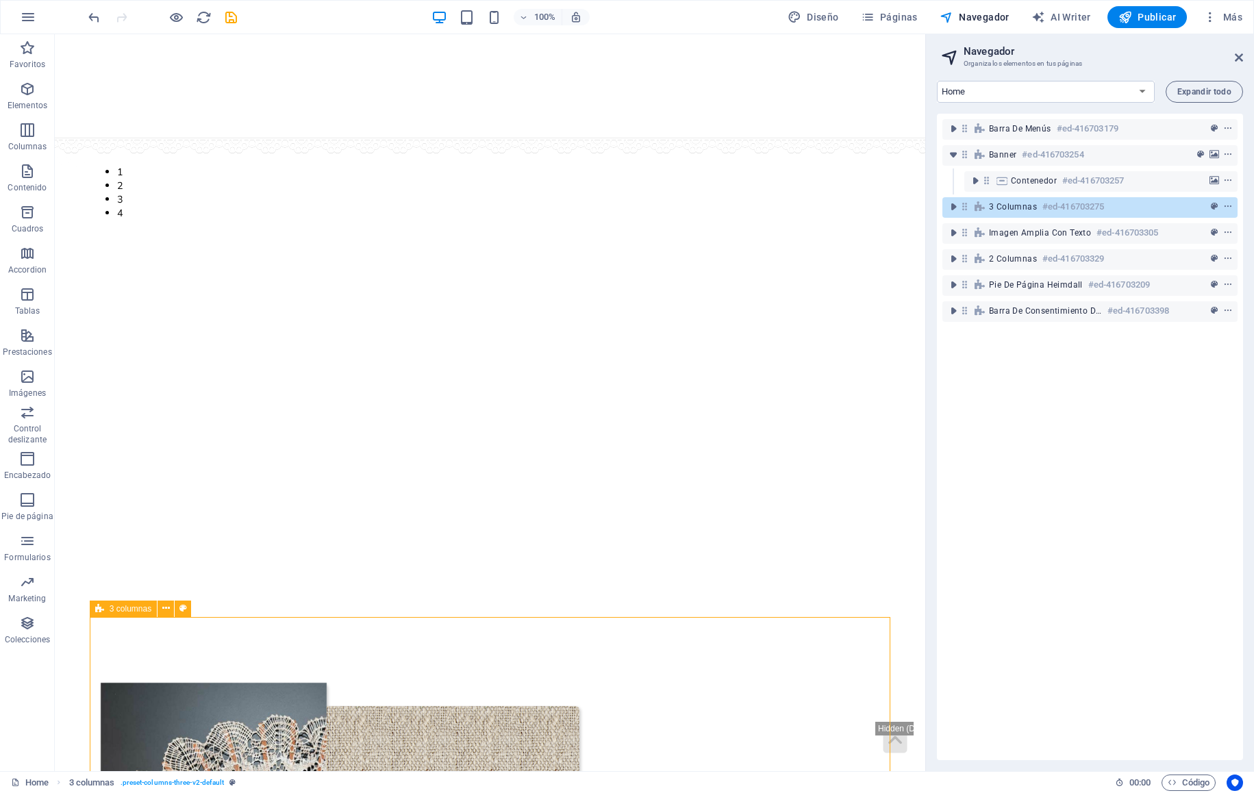
click at [652, 64] on link at bounding box center [1238, 58] width 8 height 12
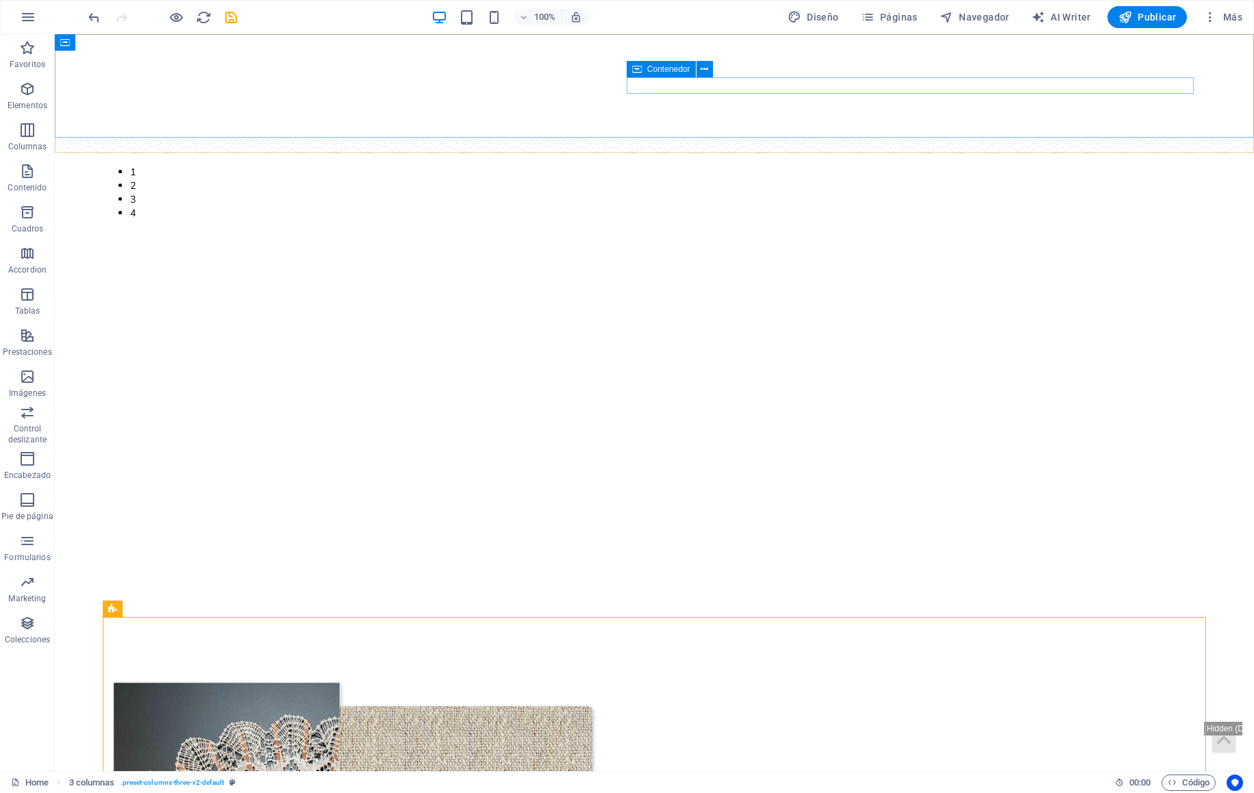
click at [652, 246] on div at bounding box center [654, 287] width 1079 height 82
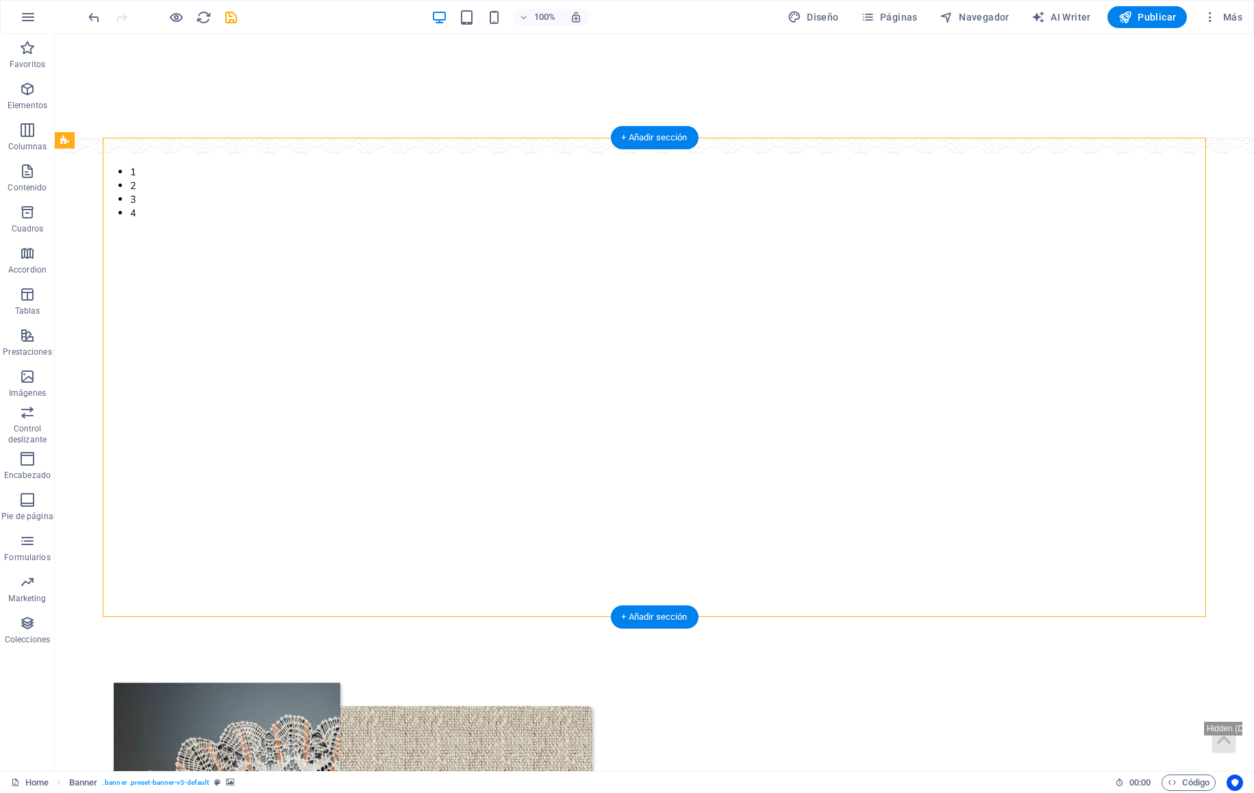
select select "px"
select select "vh"
select select "px"
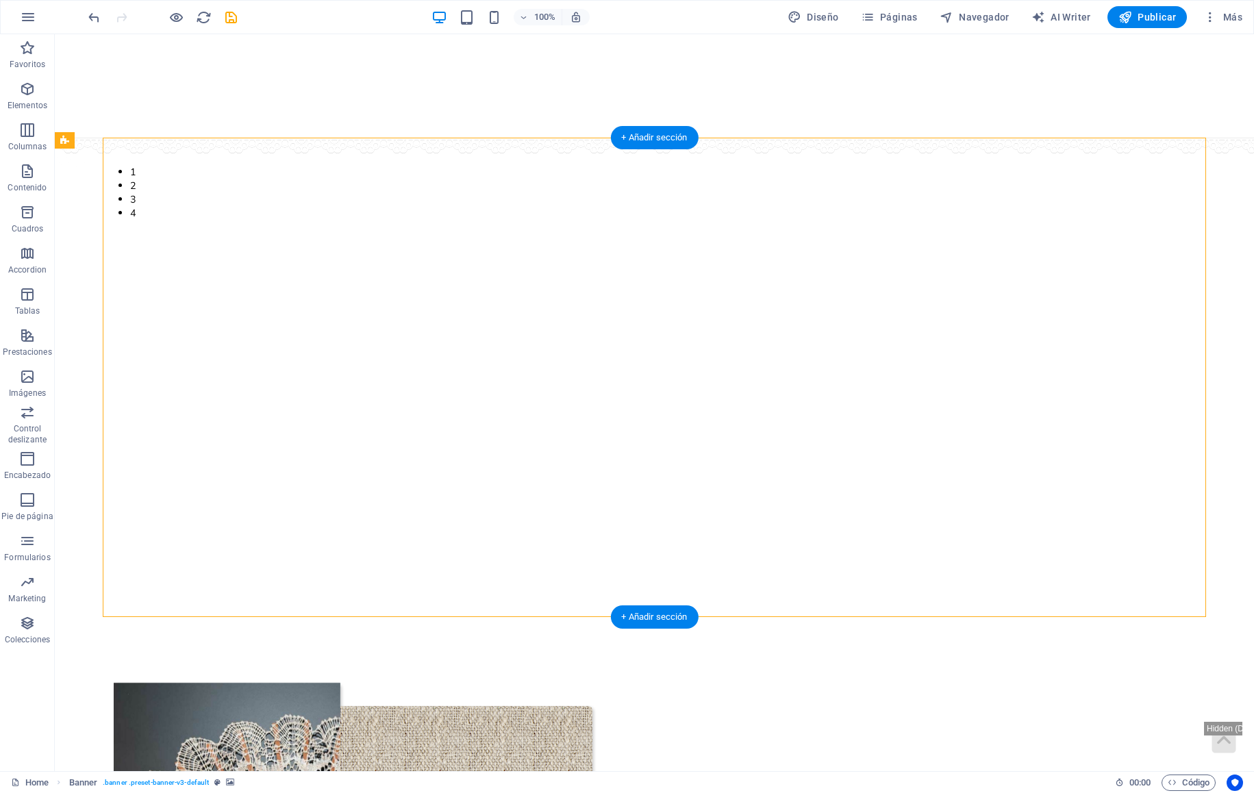
select select "px"
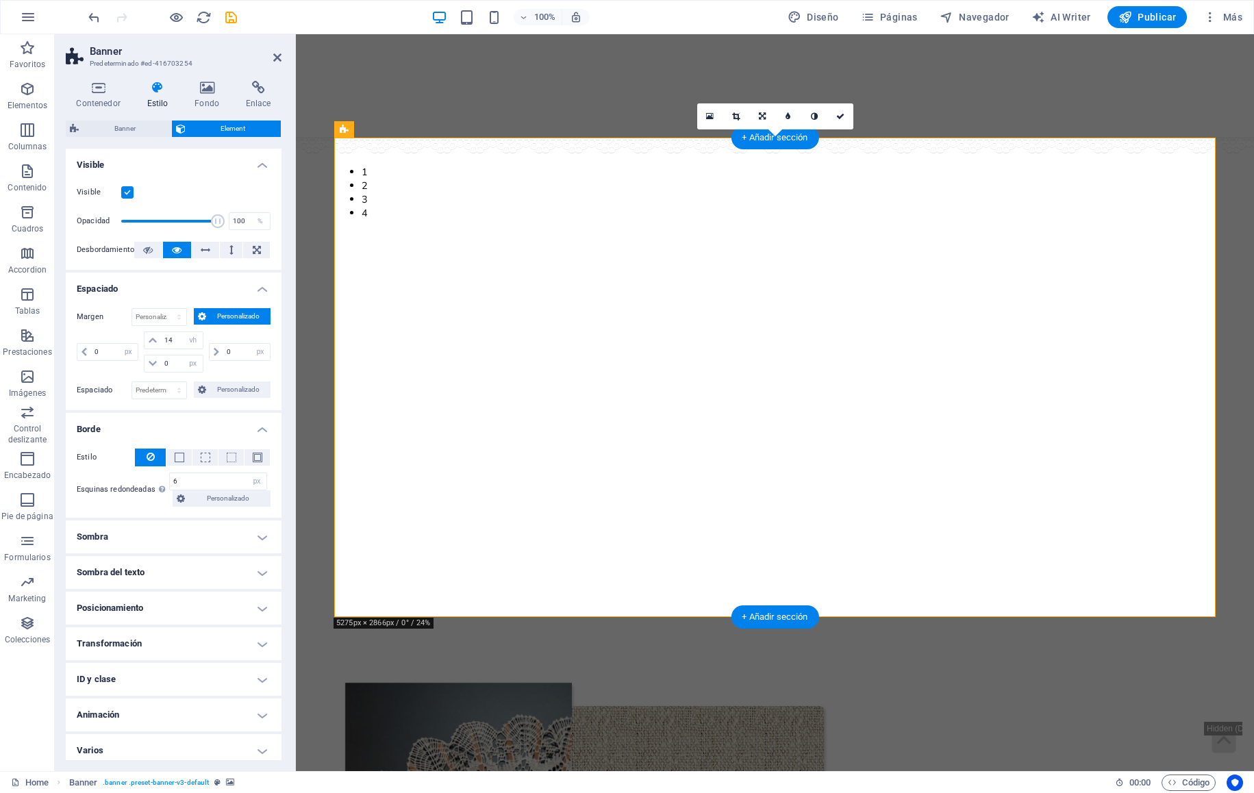
click at [334, 162] on button "button" at bounding box center [334, 162] width 0 height 0
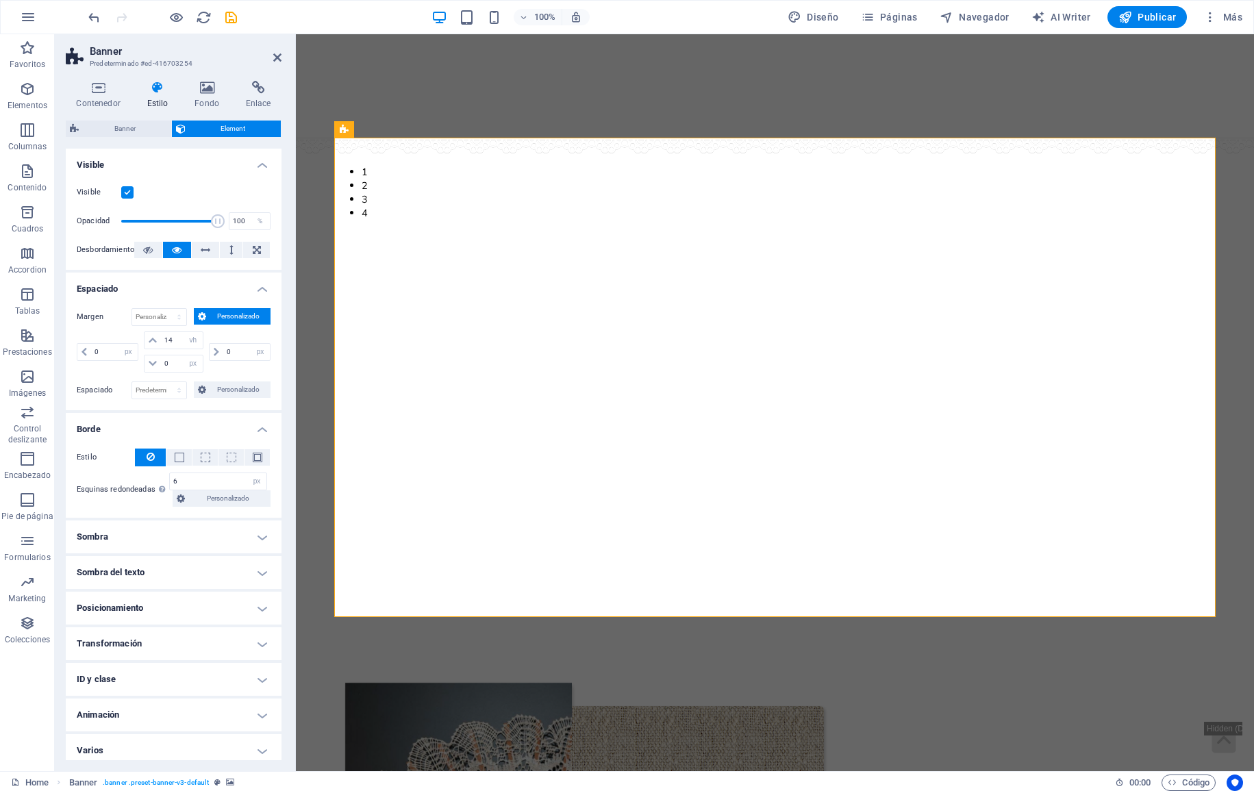
click at [102, 98] on h4 "Contenedor" at bounding box center [101, 95] width 71 height 29
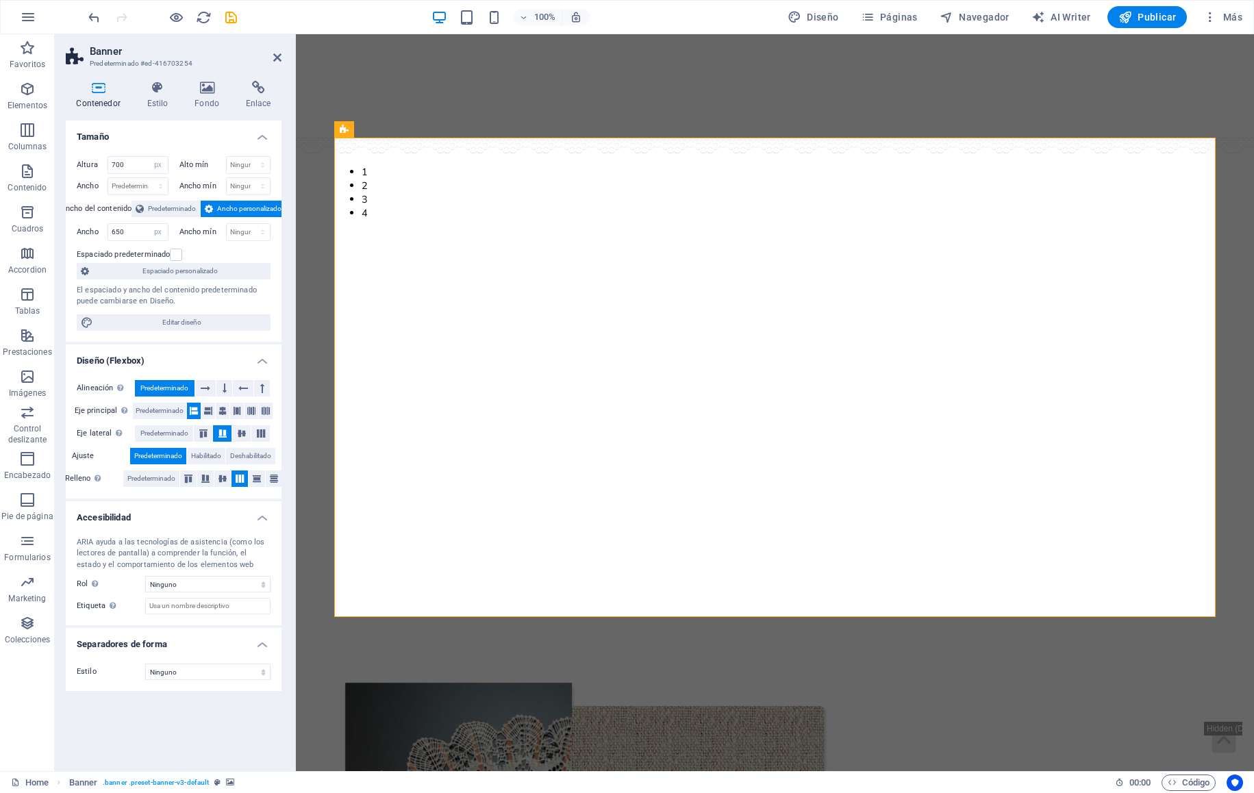
click at [94, 15] on icon "undo" at bounding box center [94, 18] width 16 height 16
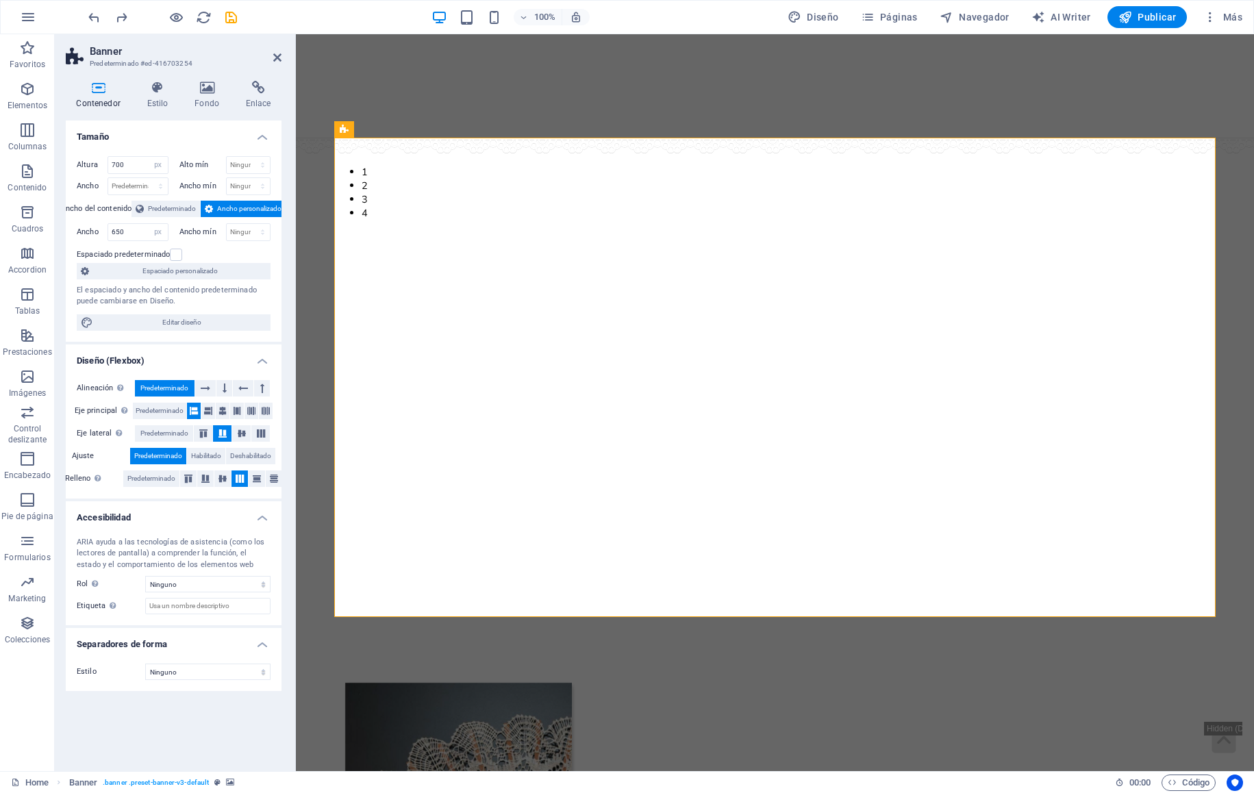
click at [94, 15] on icon "undo" at bounding box center [94, 18] width 16 height 16
click at [88, 21] on icon "undo" at bounding box center [94, 18] width 16 height 16
click at [99, 11] on icon "undo" at bounding box center [94, 18] width 16 height 16
click at [87, 5] on div "100% Diseño Páginas Navegador AI Writer Publicar Más" at bounding box center [627, 17] width 1252 height 33
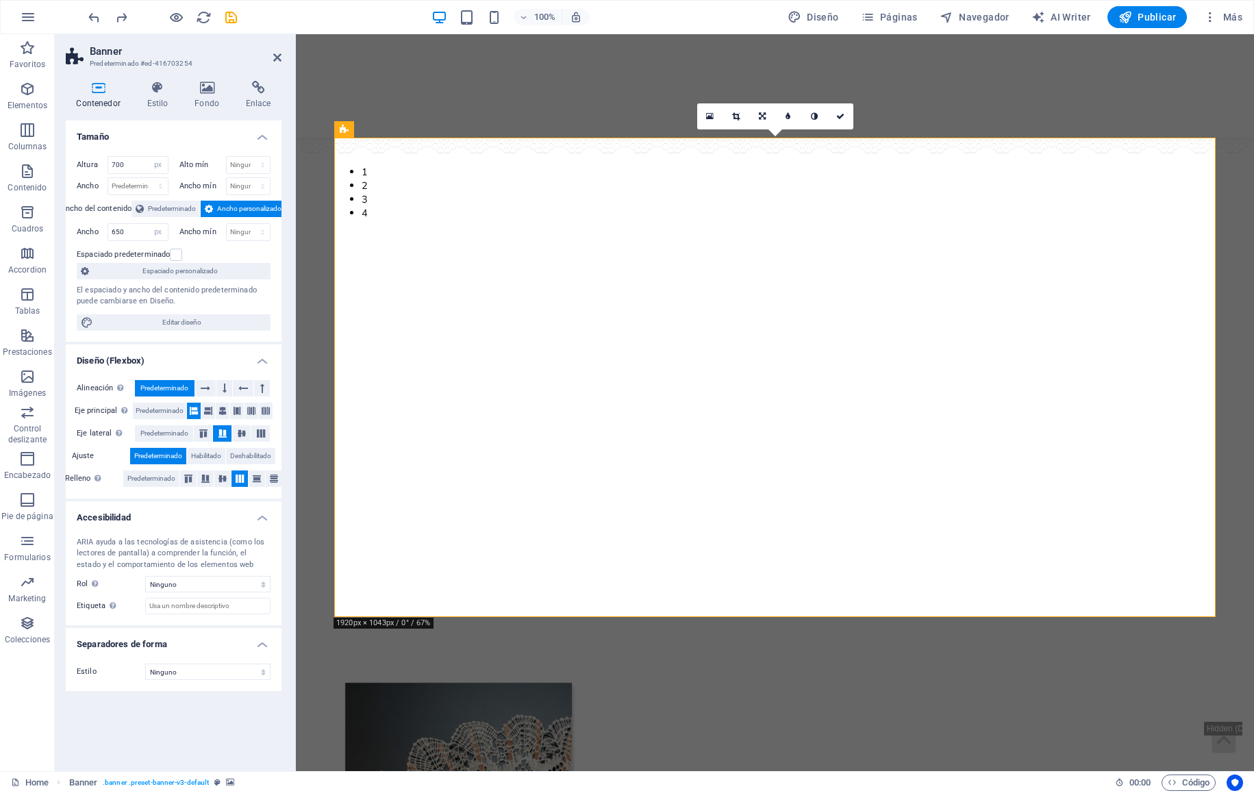
click at [87, 5] on div "100% Diseño Páginas Navegador AI Writer Publicar Más" at bounding box center [627, 17] width 1252 height 33
click at [86, 22] on icon "undo" at bounding box center [94, 18] width 16 height 16
click at [84, 19] on div "100% Diseño Páginas Navegador AI Writer Publicar Más" at bounding box center [627, 17] width 1252 height 33
click at [84, 23] on div "100% Diseño Páginas Navegador AI Writer Publicar Más" at bounding box center [627, 17] width 1252 height 33
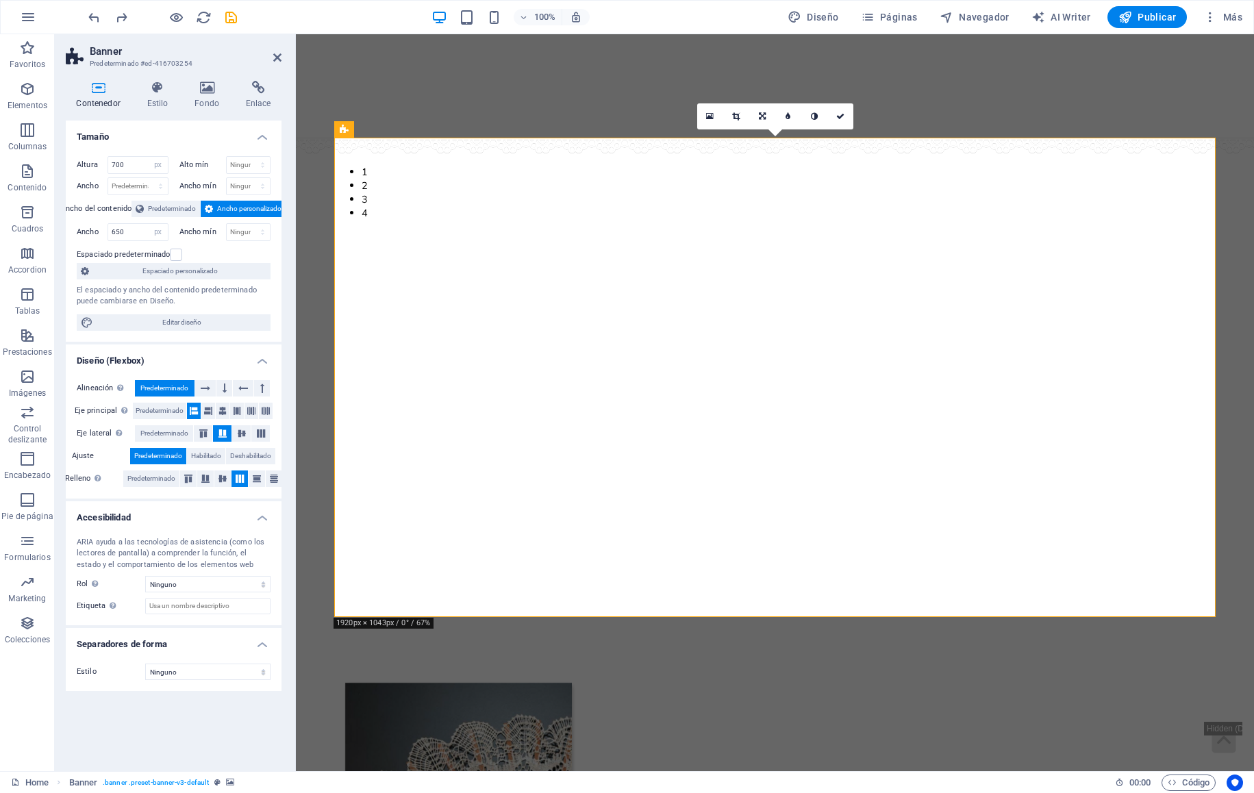
click at [86, 18] on icon "undo" at bounding box center [94, 18] width 16 height 16
click at [101, 17] on icon "undo" at bounding box center [94, 18] width 16 height 16
click at [91, 10] on icon "undo" at bounding box center [94, 18] width 16 height 16
click at [81, 6] on div "100% Diseño Páginas Navegador AI Writer Publicar Más" at bounding box center [627, 17] width 1252 height 33
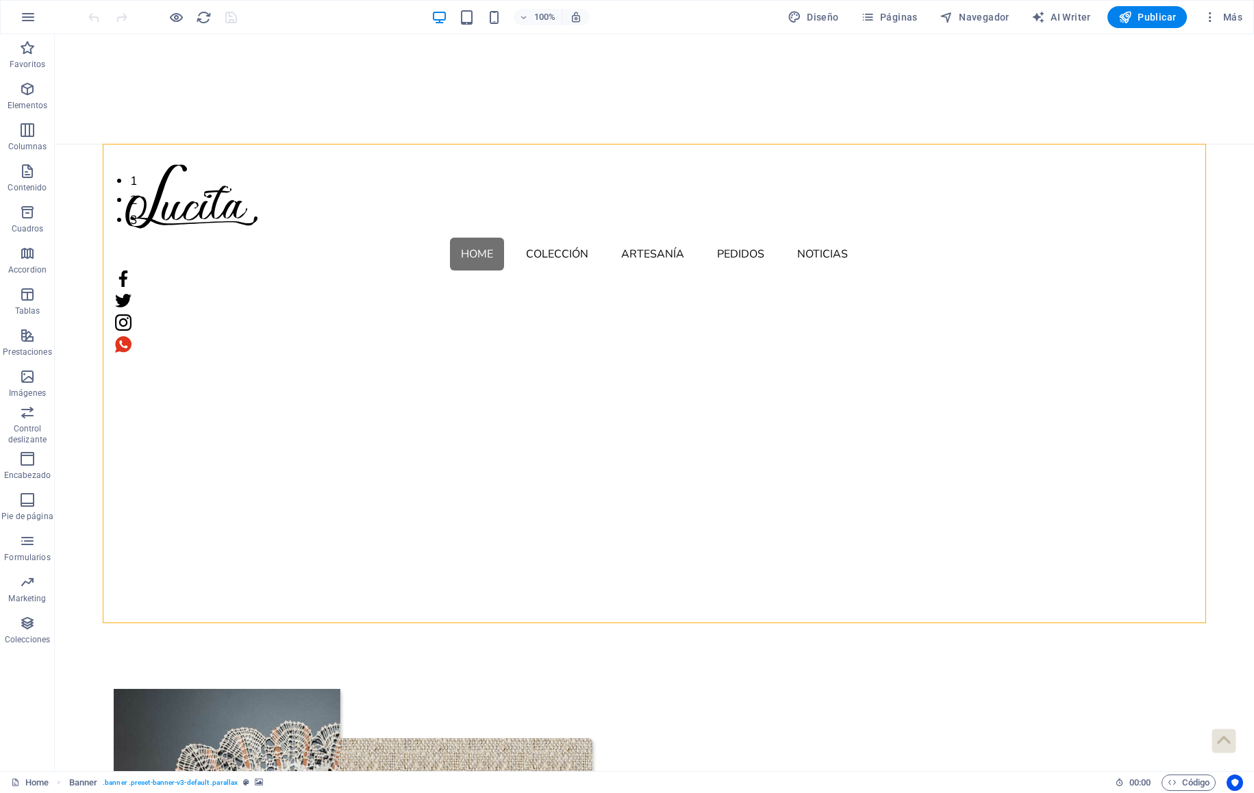
select select "px"
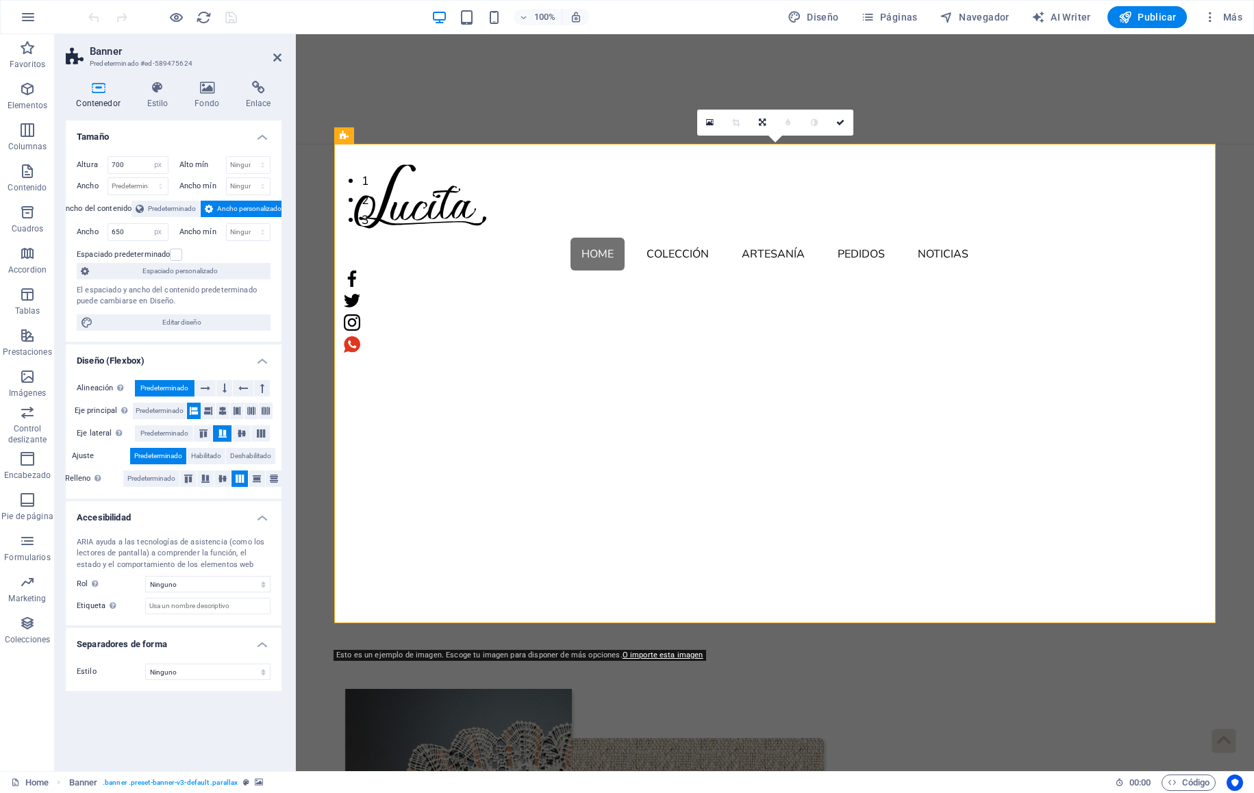
click at [206, 92] on icon at bounding box center [207, 88] width 46 height 14
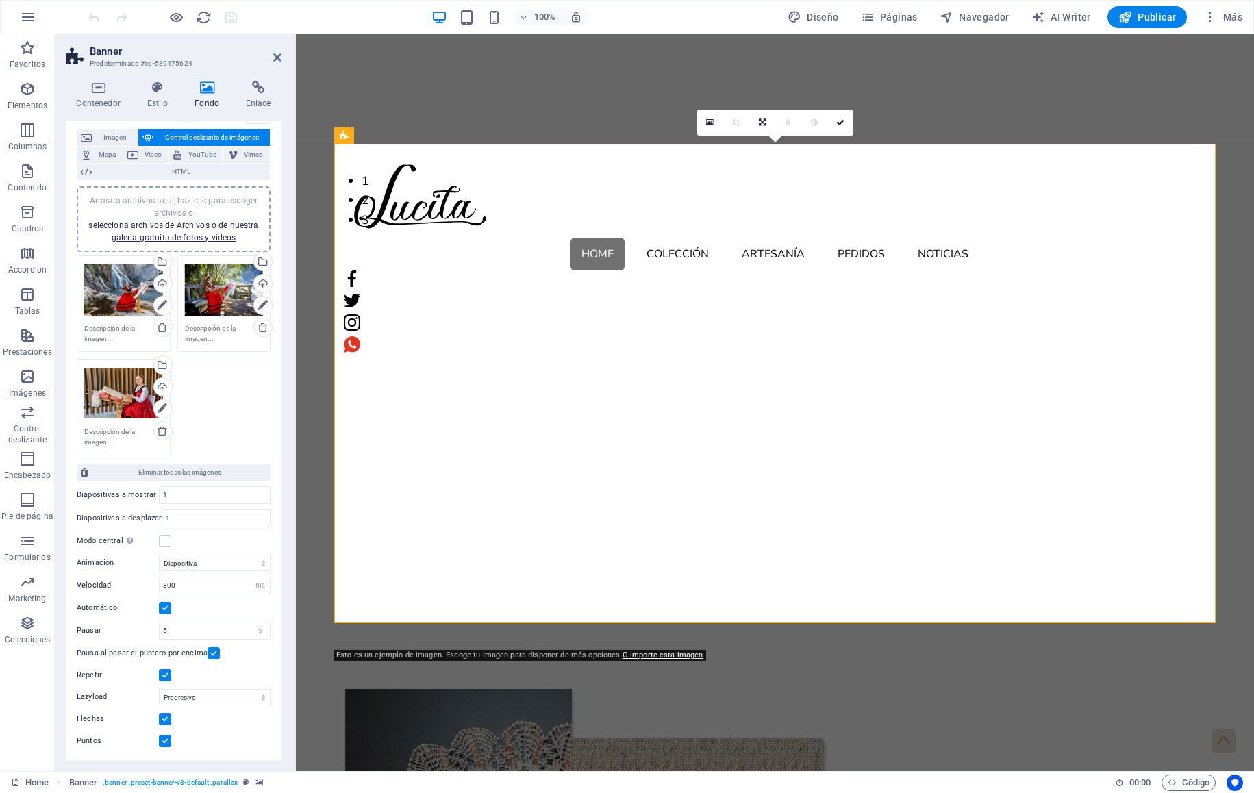
scroll to position [91, 0]
click at [155, 743] on label "Puntos" at bounding box center [118, 741] width 82 height 16
click at [0, 0] on input "Puntos" at bounding box center [0, 0] width 0 height 0
click at [155, 741] on label "Puntos" at bounding box center [118, 741] width 82 height 16
click at [0, 0] on input "Puntos" at bounding box center [0, 0] width 0 height 0
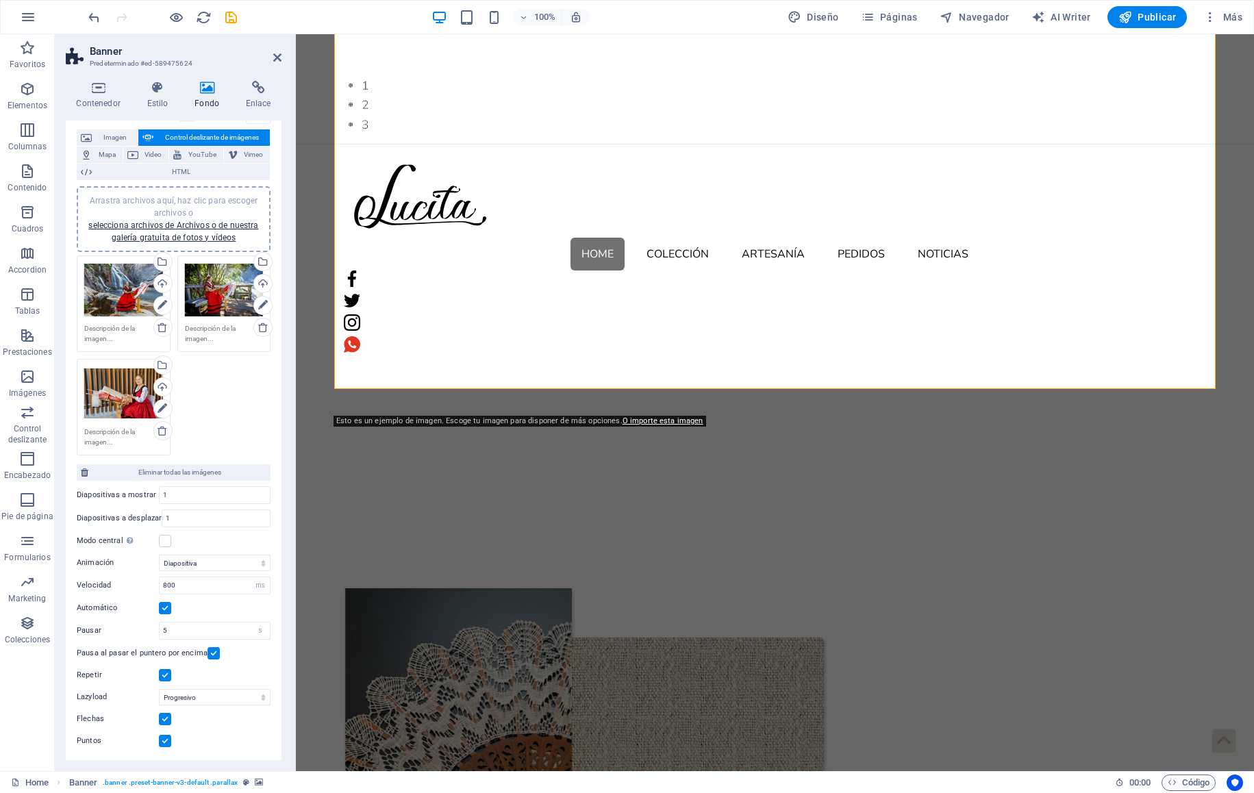
scroll to position [0, 0]
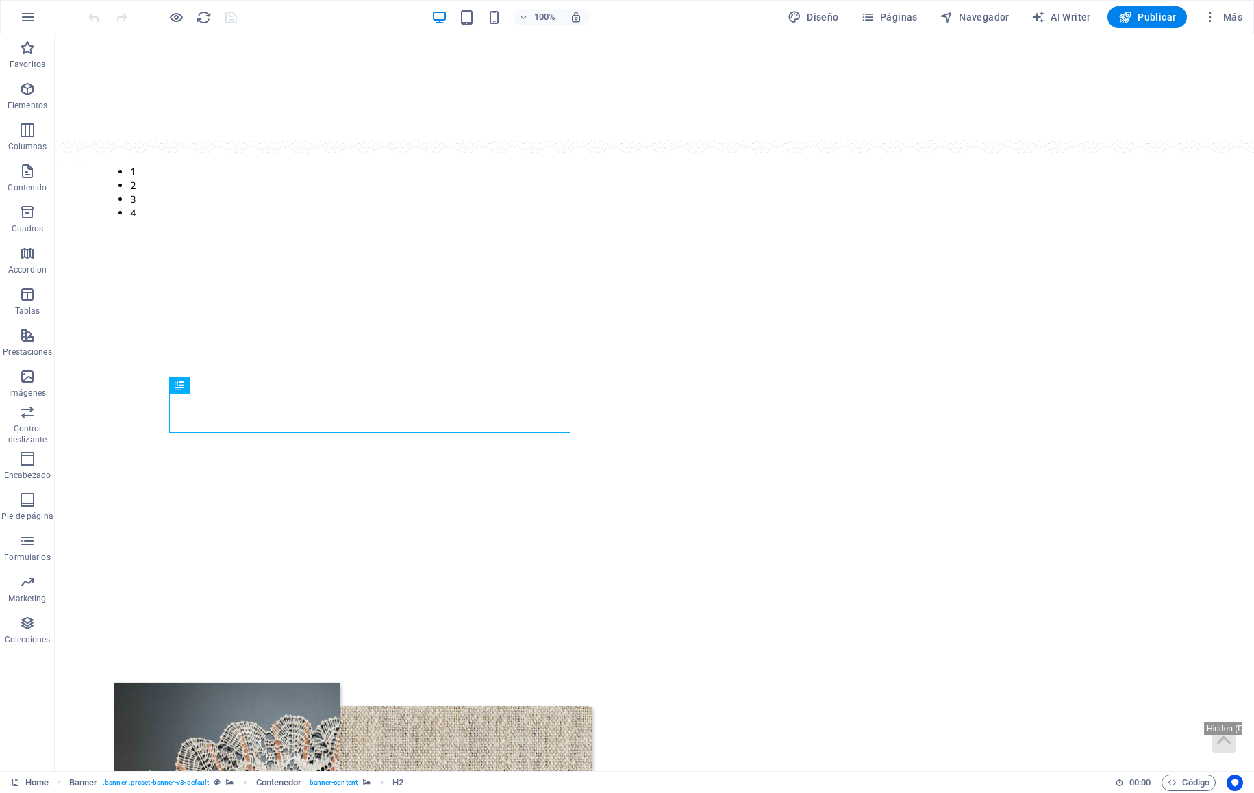
select select "px"
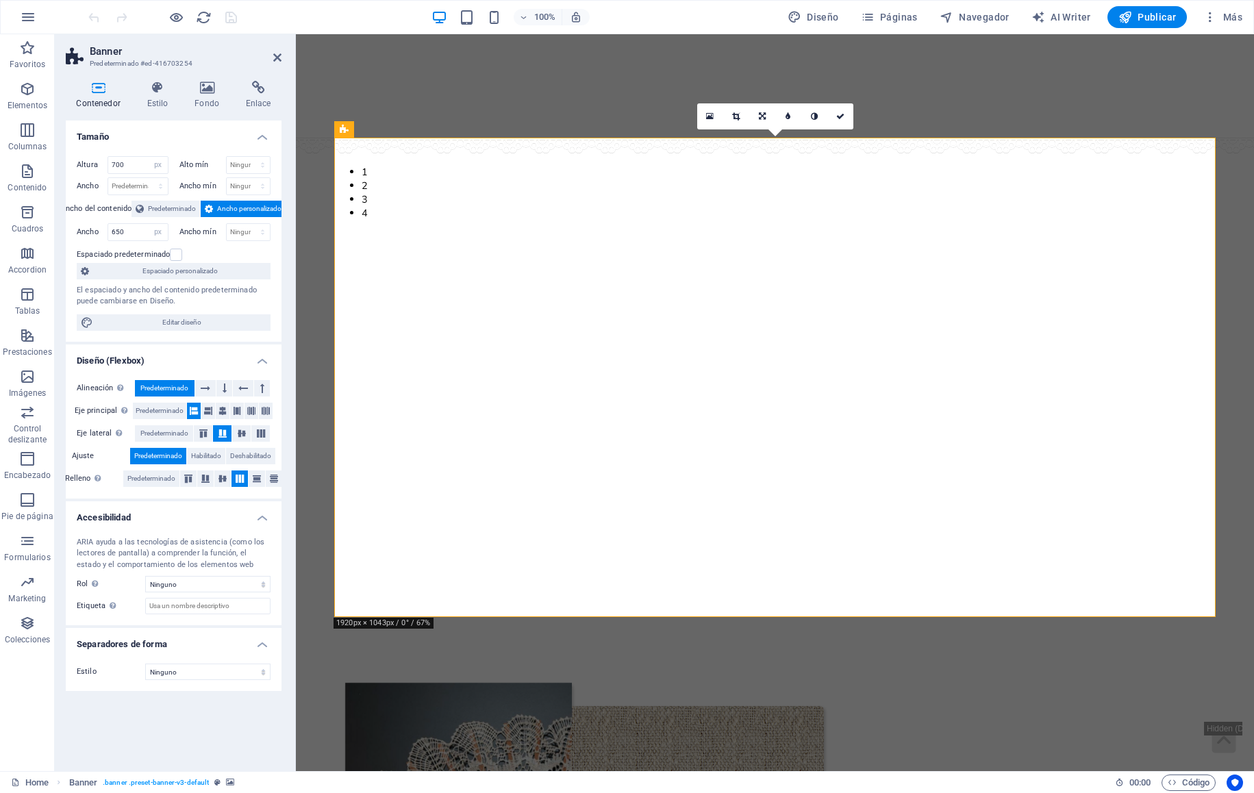
click at [186, 102] on h4 "Fondo" at bounding box center [209, 95] width 51 height 29
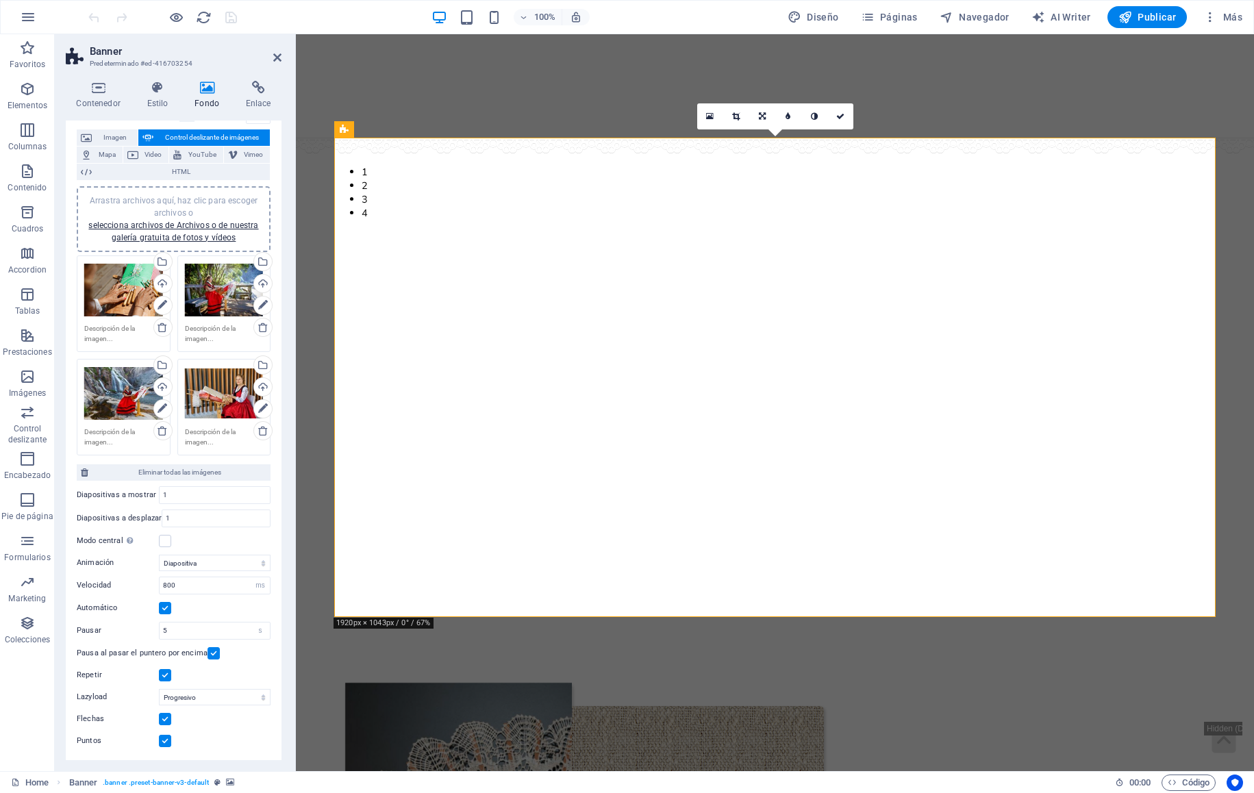
scroll to position [91, 0]
click at [168, 741] on label at bounding box center [165, 741] width 12 height 12
click at [0, 0] on input "Puntos" at bounding box center [0, 0] width 0 height 0
click at [169, 717] on label at bounding box center [165, 719] width 12 height 12
click at [0, 0] on input "Flechas" at bounding box center [0, 0] width 0 height 0
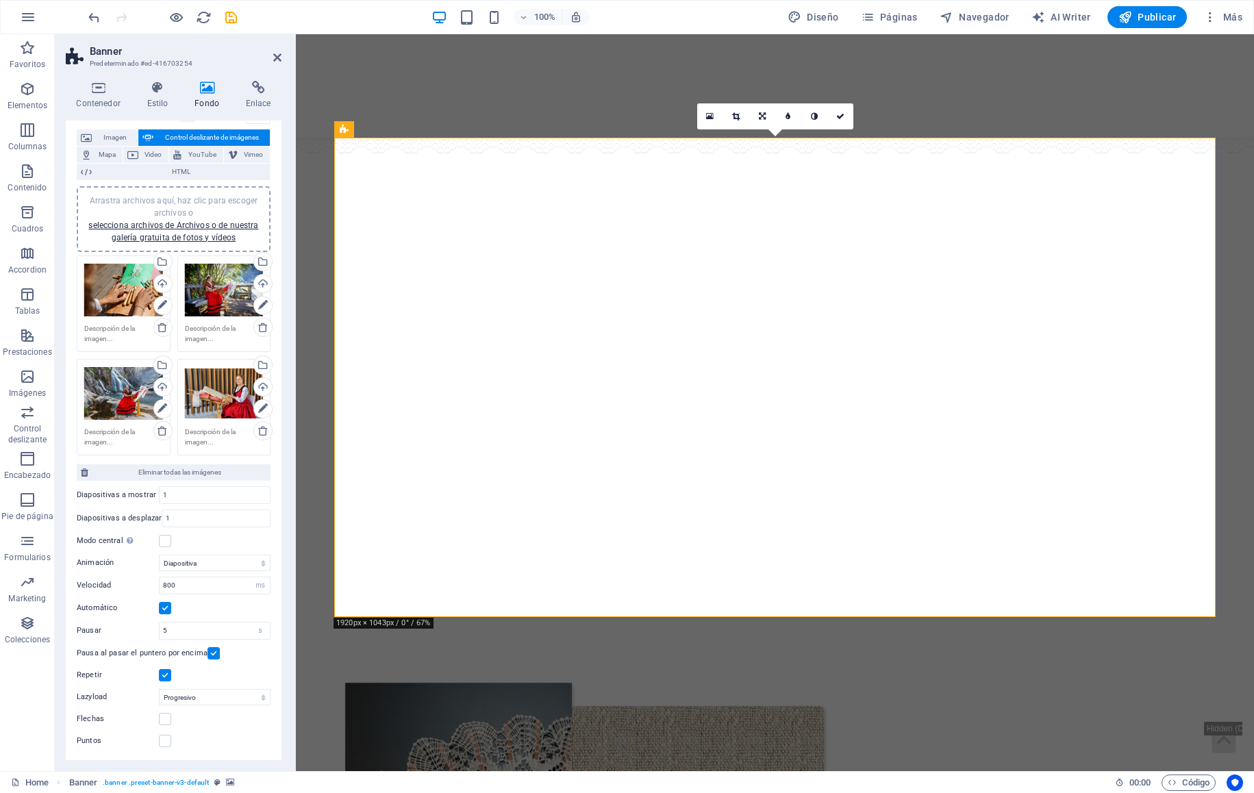
click at [835, 125] on link at bounding box center [840, 116] width 26 height 26
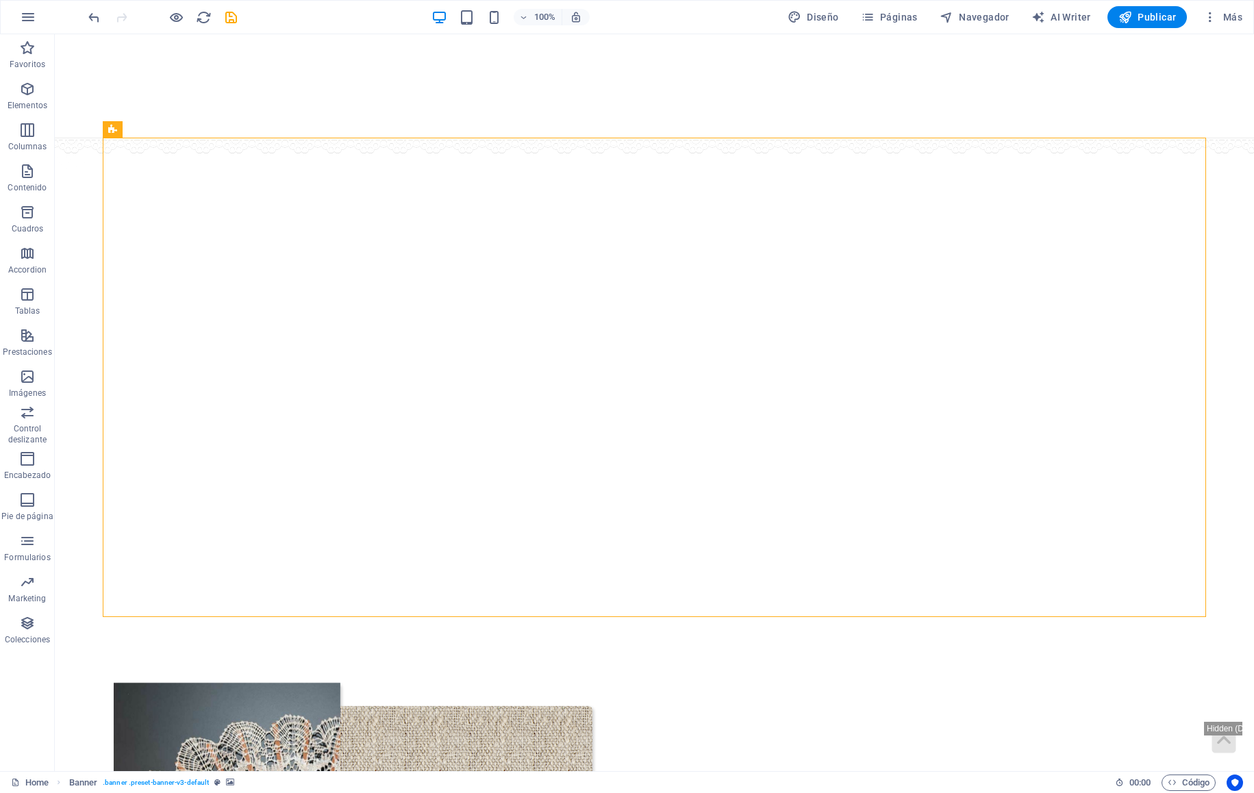
click at [233, 20] on icon "save" at bounding box center [231, 18] width 16 height 16
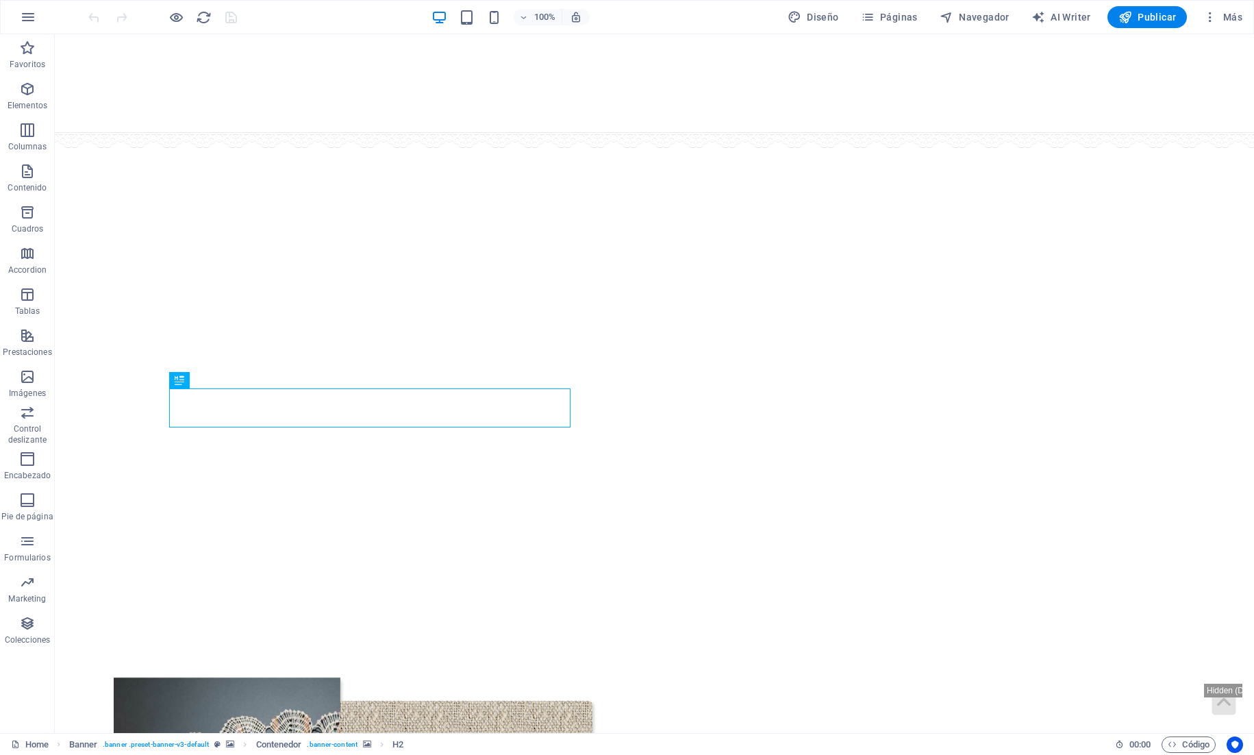
click at [1223, 17] on span "Más" at bounding box center [1222, 17] width 39 height 14
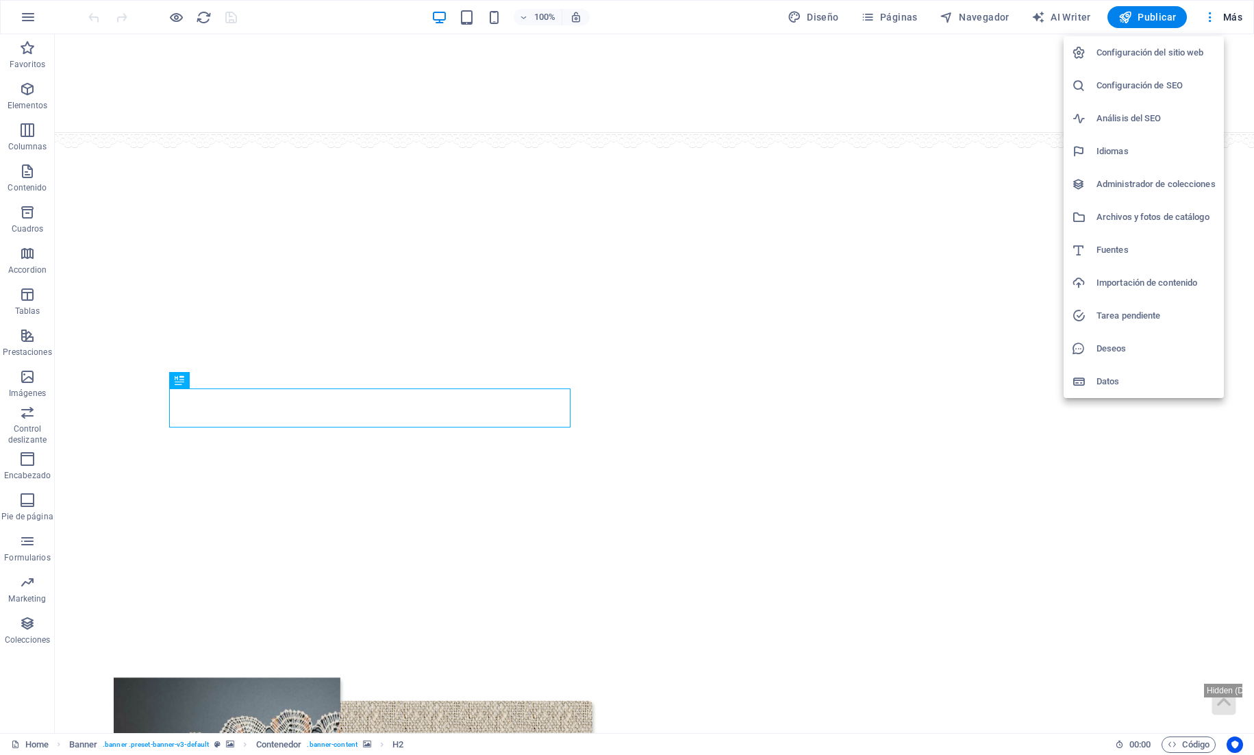
click at [1204, 221] on h6 "Archivos y fotos de catálogo" at bounding box center [1155, 217] width 119 height 16
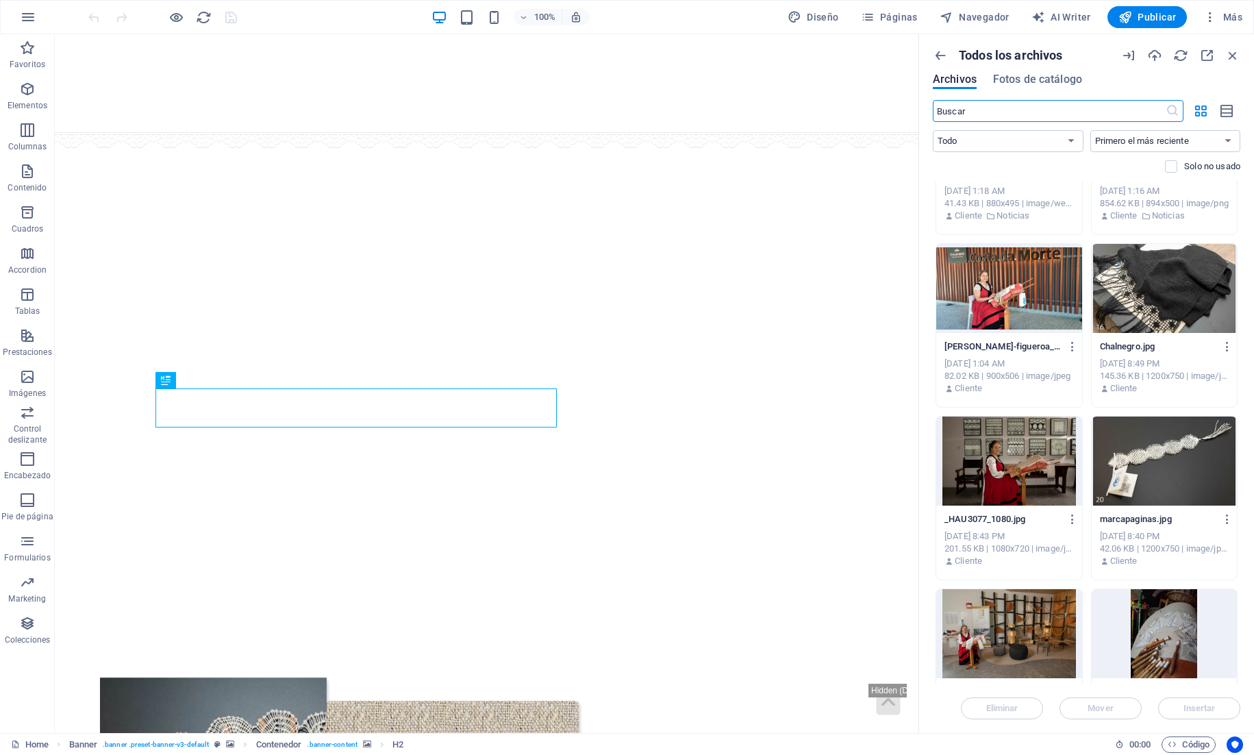
scroll to position [6321, 0]
click at [1135, 14] on span "Publicar" at bounding box center [1147, 17] width 58 height 14
